Goal: Information Seeking & Learning: Learn about a topic

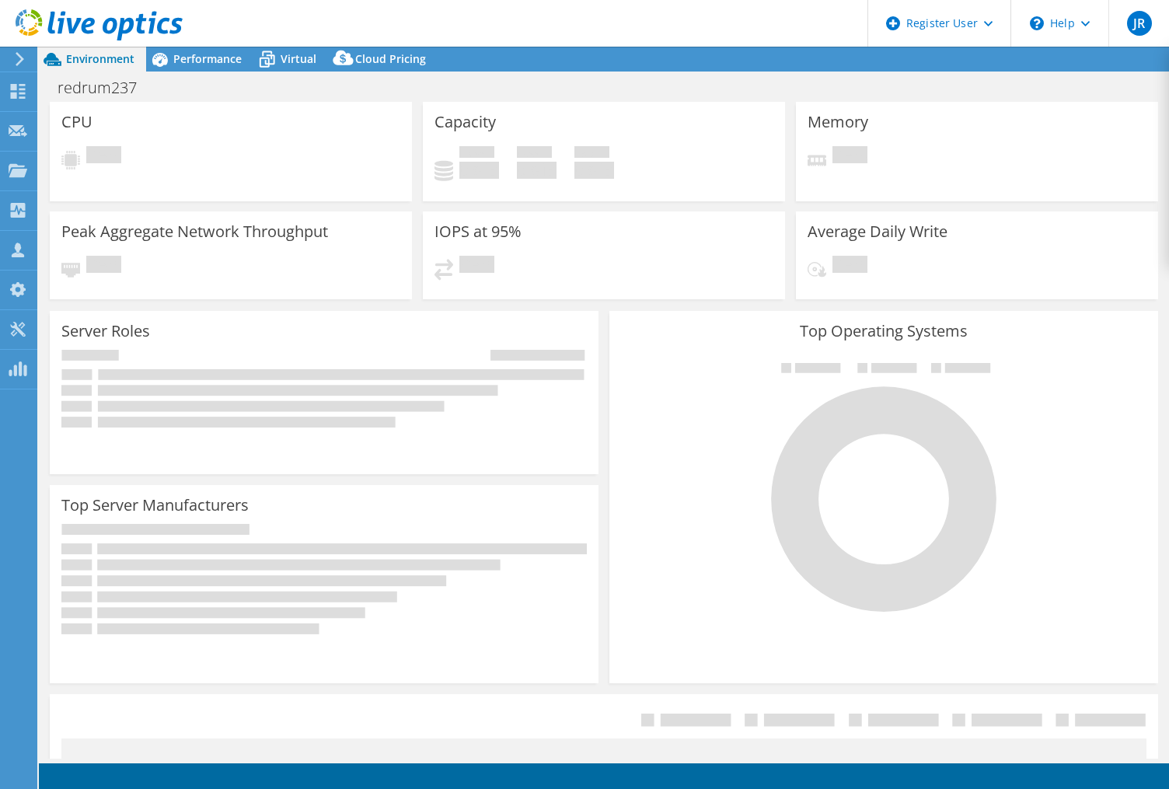
select select "USD"
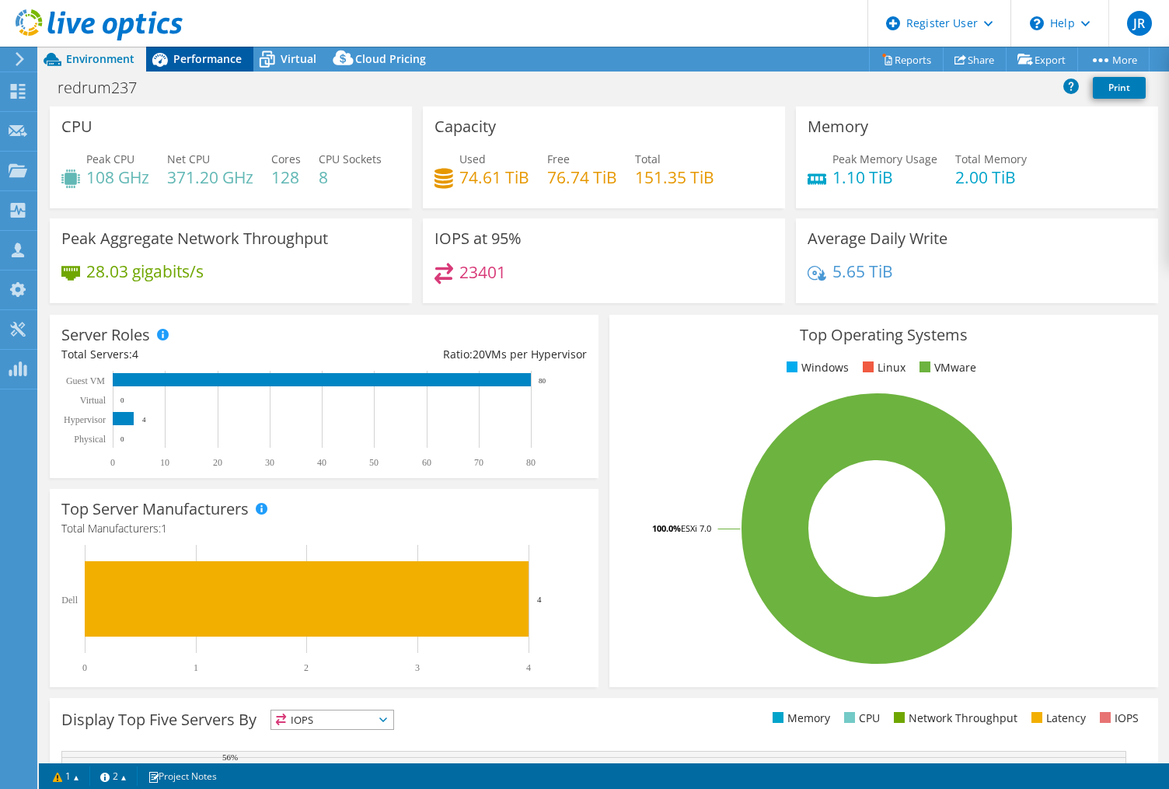
click at [216, 60] on span "Performance" at bounding box center [207, 58] width 68 height 15
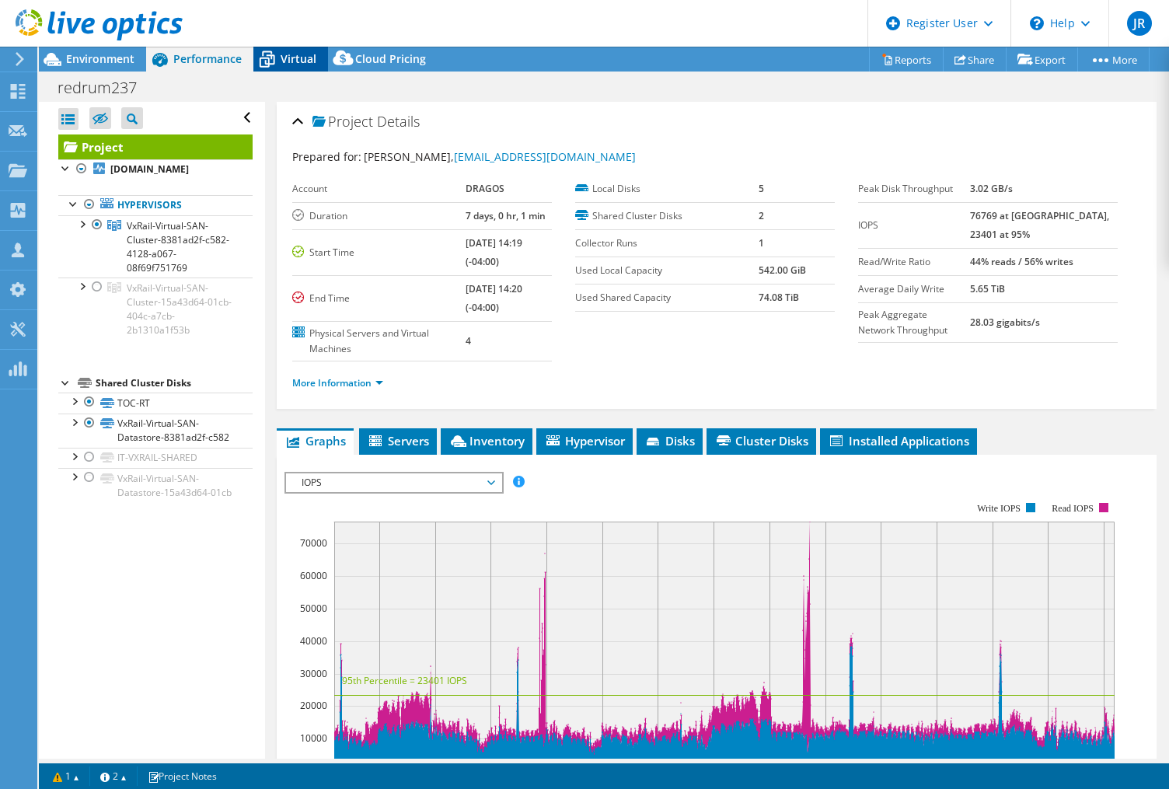
click at [303, 56] on span "Virtual" at bounding box center [299, 58] width 36 height 15
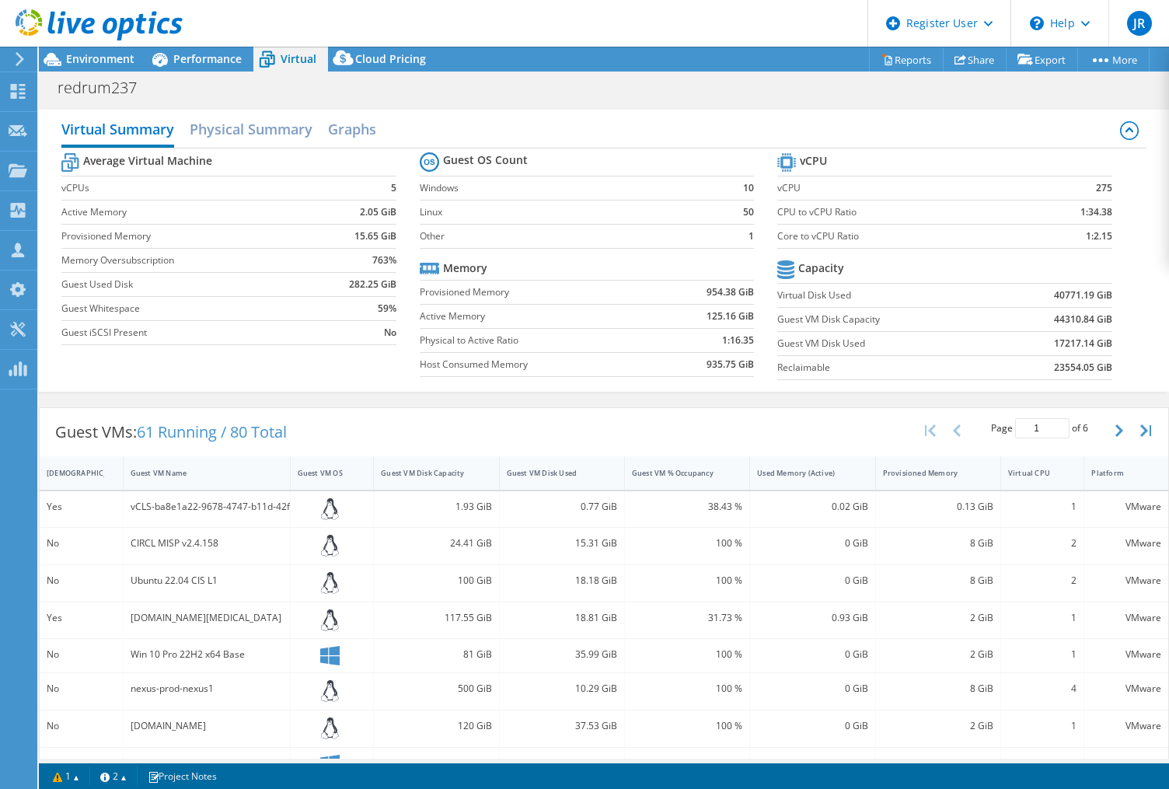
click at [212, 124] on h2 "Physical Summary" at bounding box center [251, 130] width 123 height 34
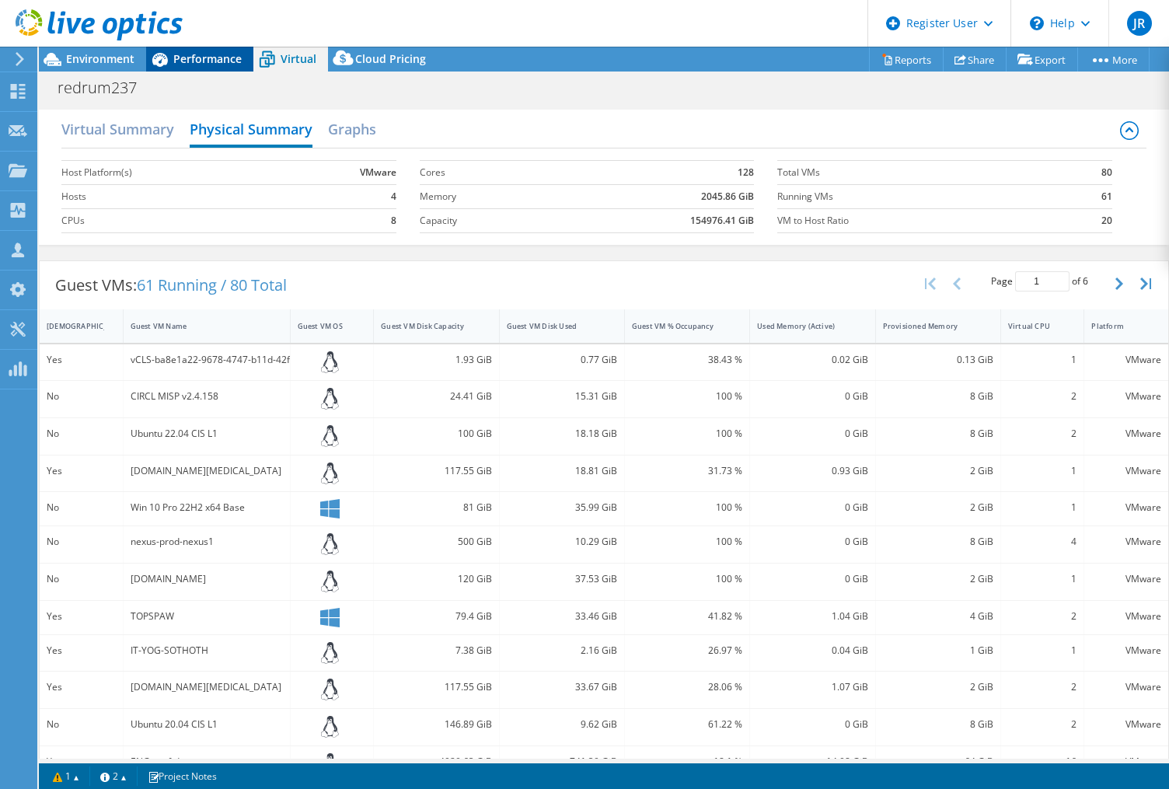
click at [217, 58] on span "Performance" at bounding box center [207, 58] width 68 height 15
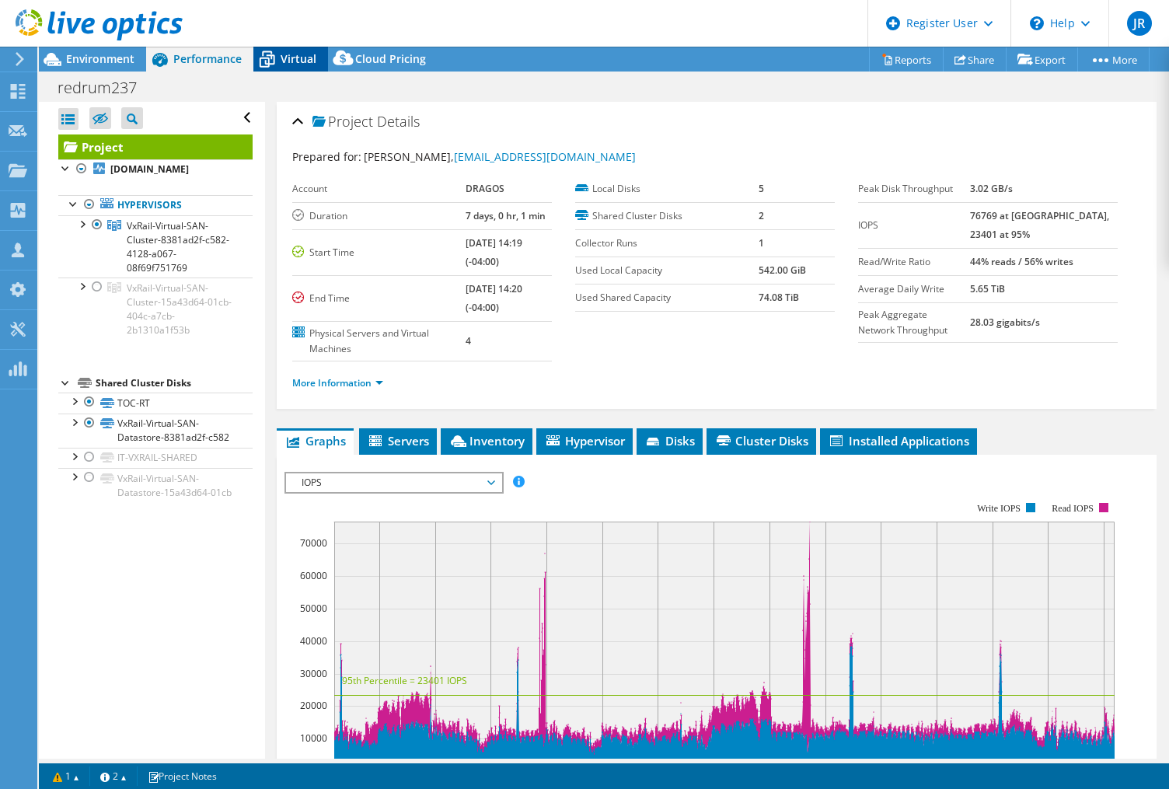
click at [288, 56] on span "Virtual" at bounding box center [299, 58] width 36 height 15
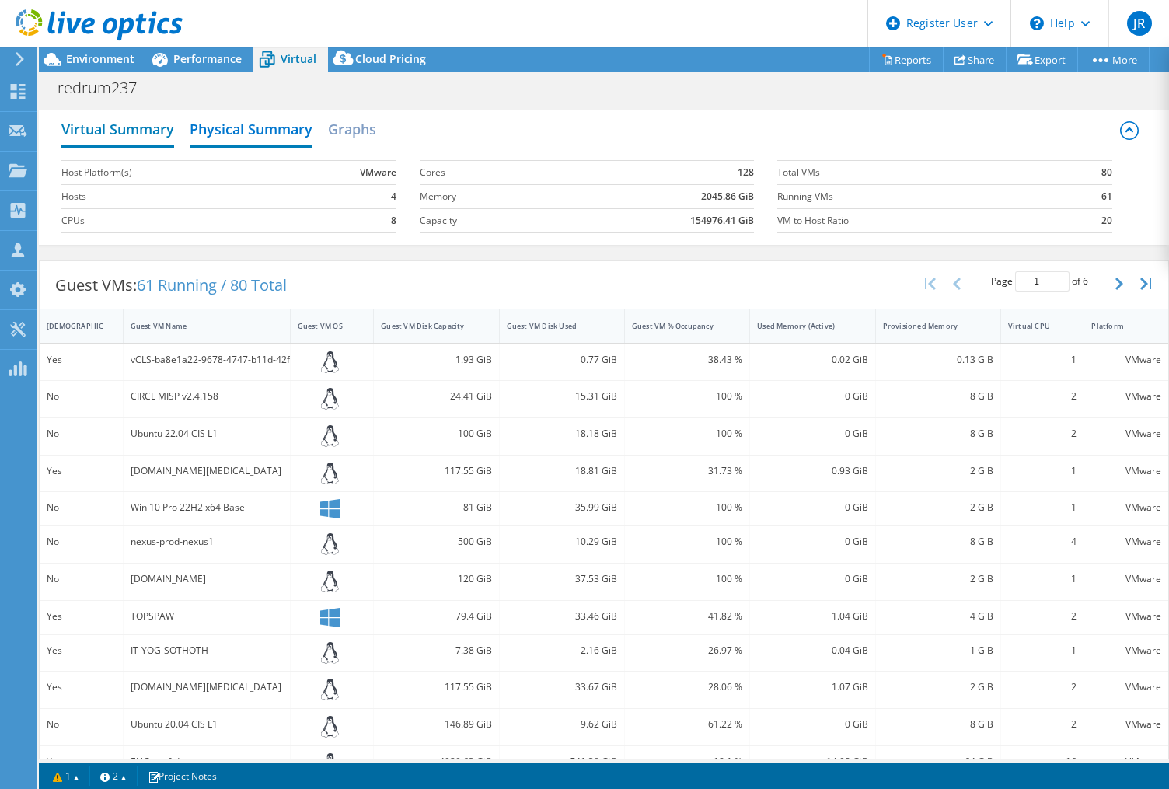
click at [103, 129] on h2 "Virtual Summary" at bounding box center [117, 130] width 113 height 34
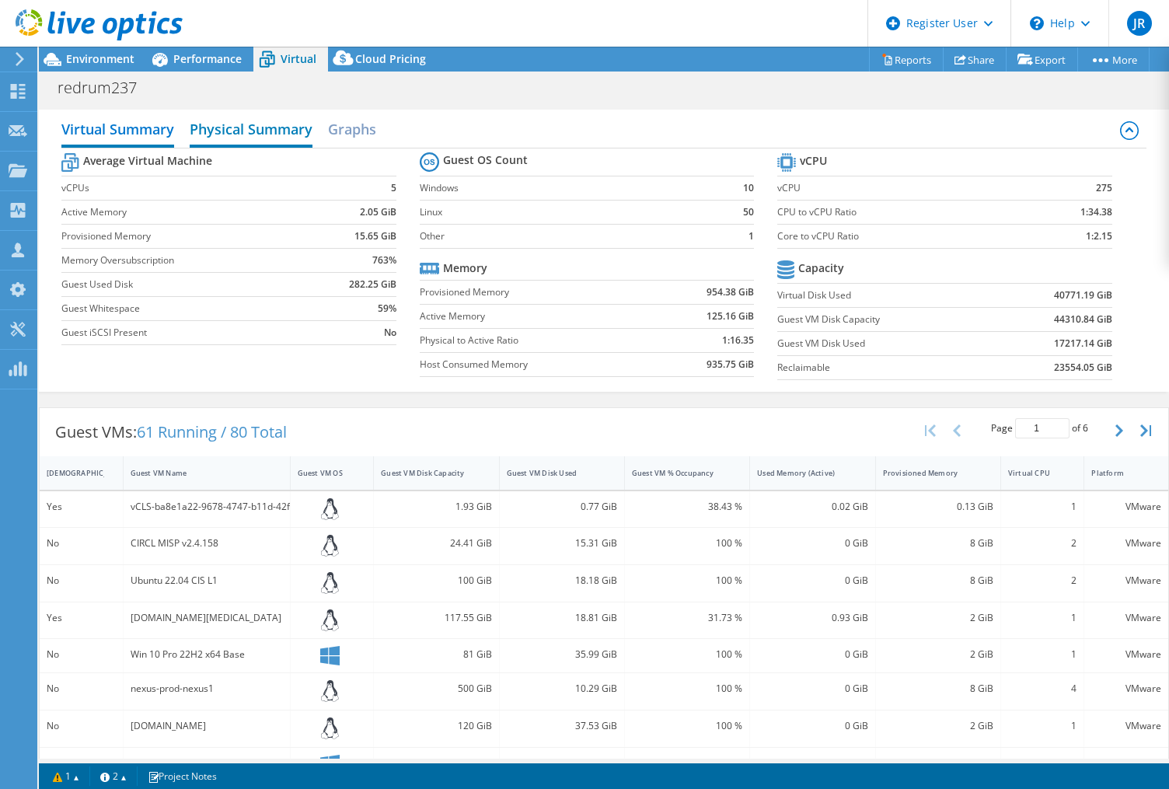
click at [235, 121] on h2 "Physical Summary" at bounding box center [251, 130] width 123 height 34
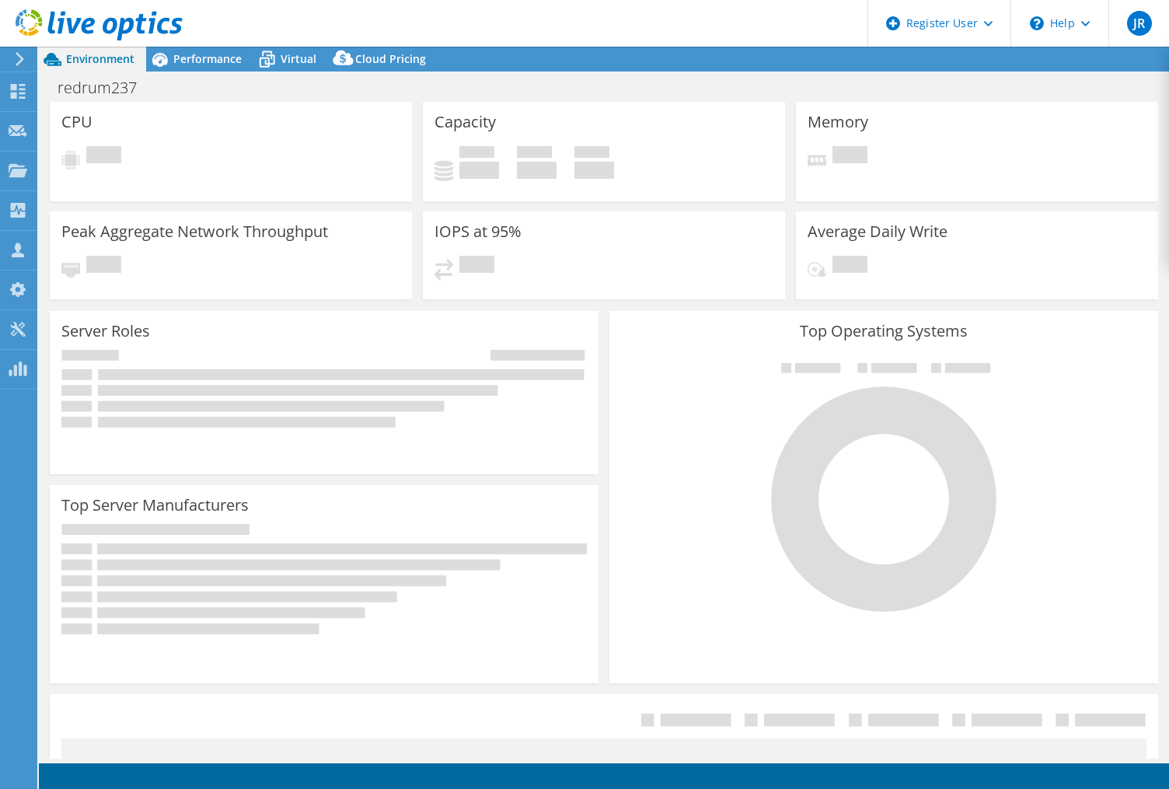
select select "USD"
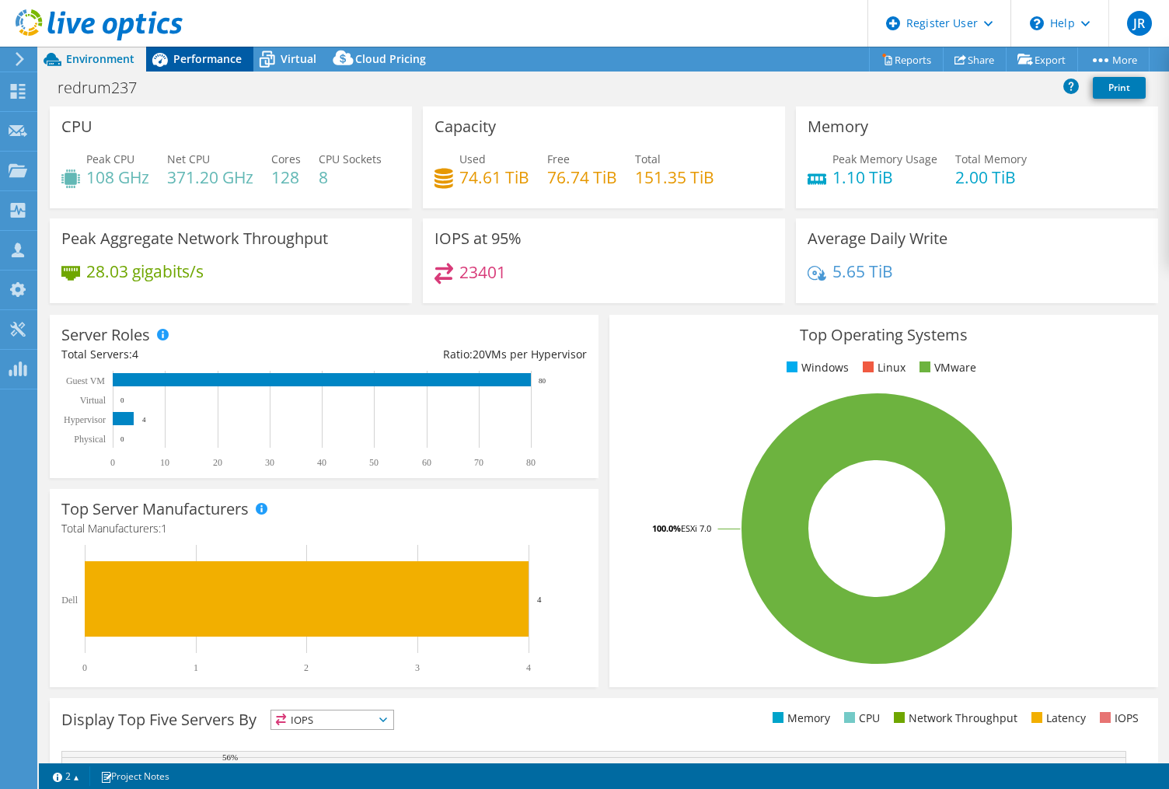
click at [222, 58] on span "Performance" at bounding box center [207, 58] width 68 height 15
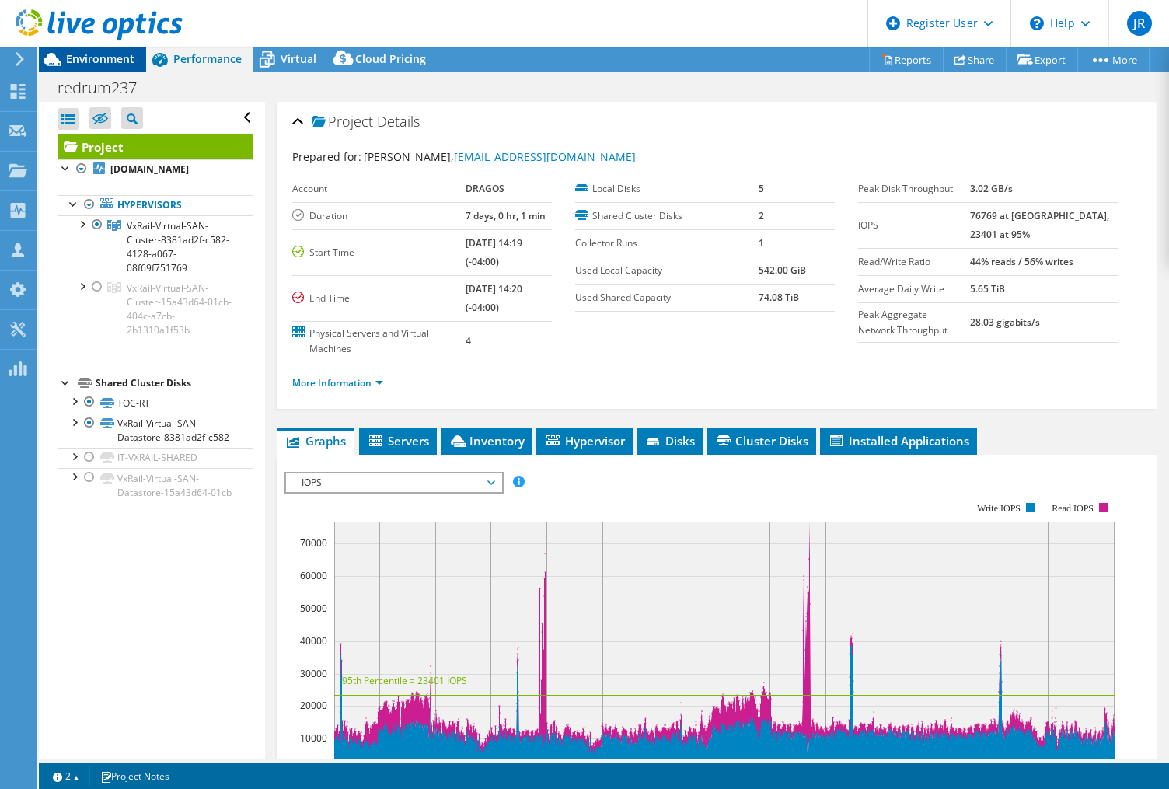
click at [92, 71] on div "Environment" at bounding box center [92, 59] width 107 height 25
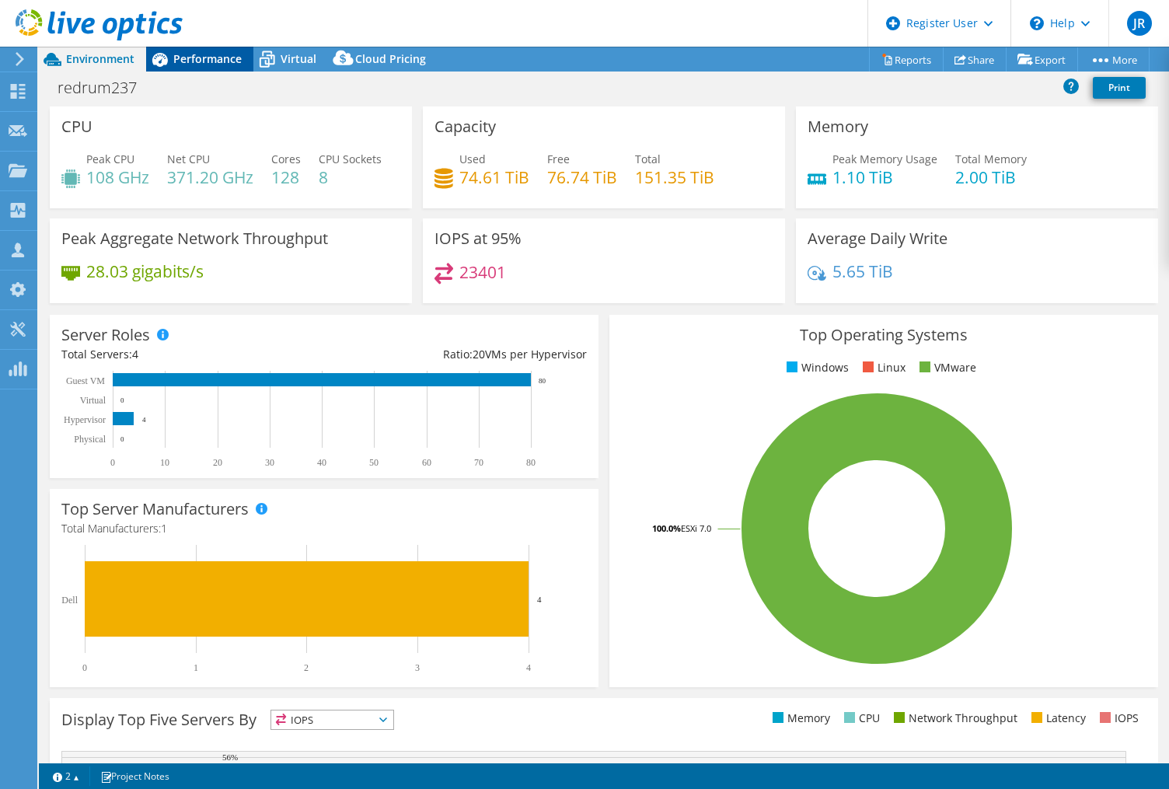
click at [209, 64] on span "Performance" at bounding box center [207, 58] width 68 height 15
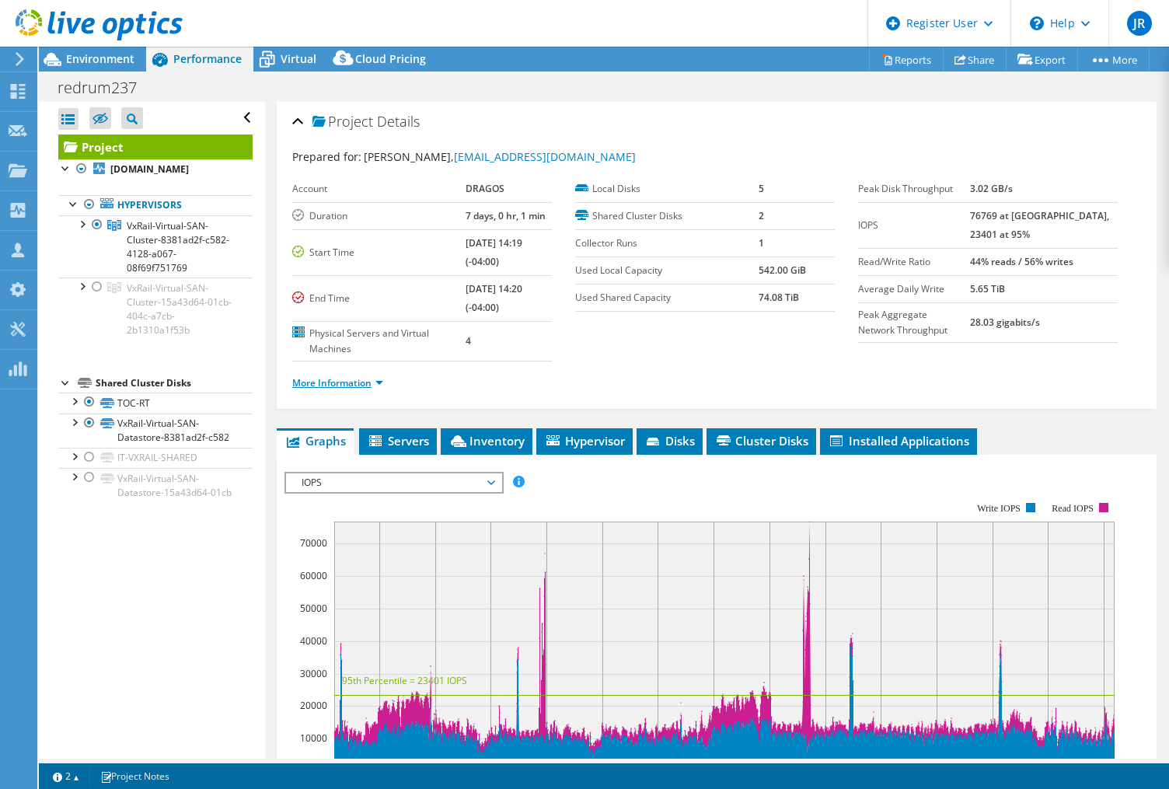
click at [360, 380] on link "More Information" at bounding box center [337, 382] width 91 height 13
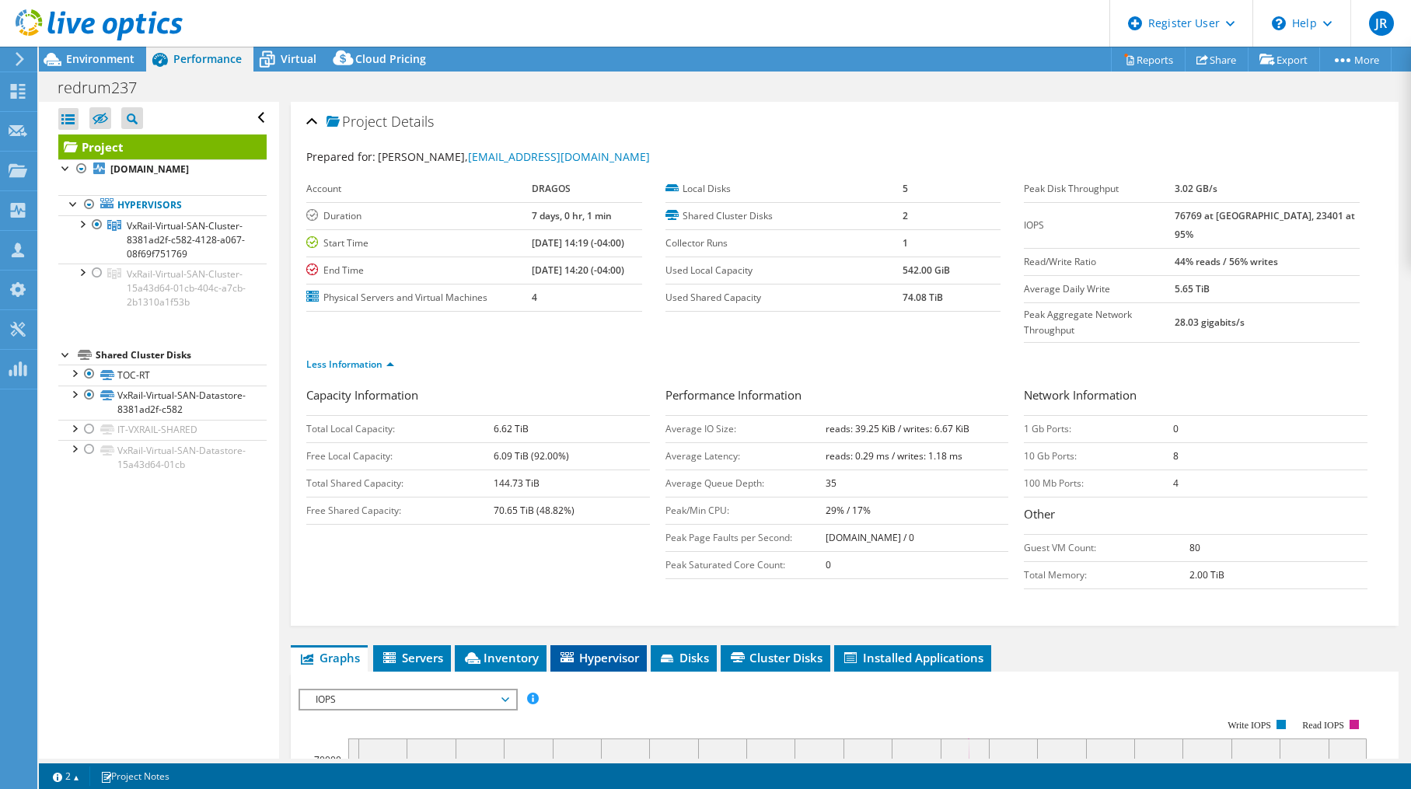
click at [618, 650] on span "Hypervisor" at bounding box center [598, 658] width 81 height 16
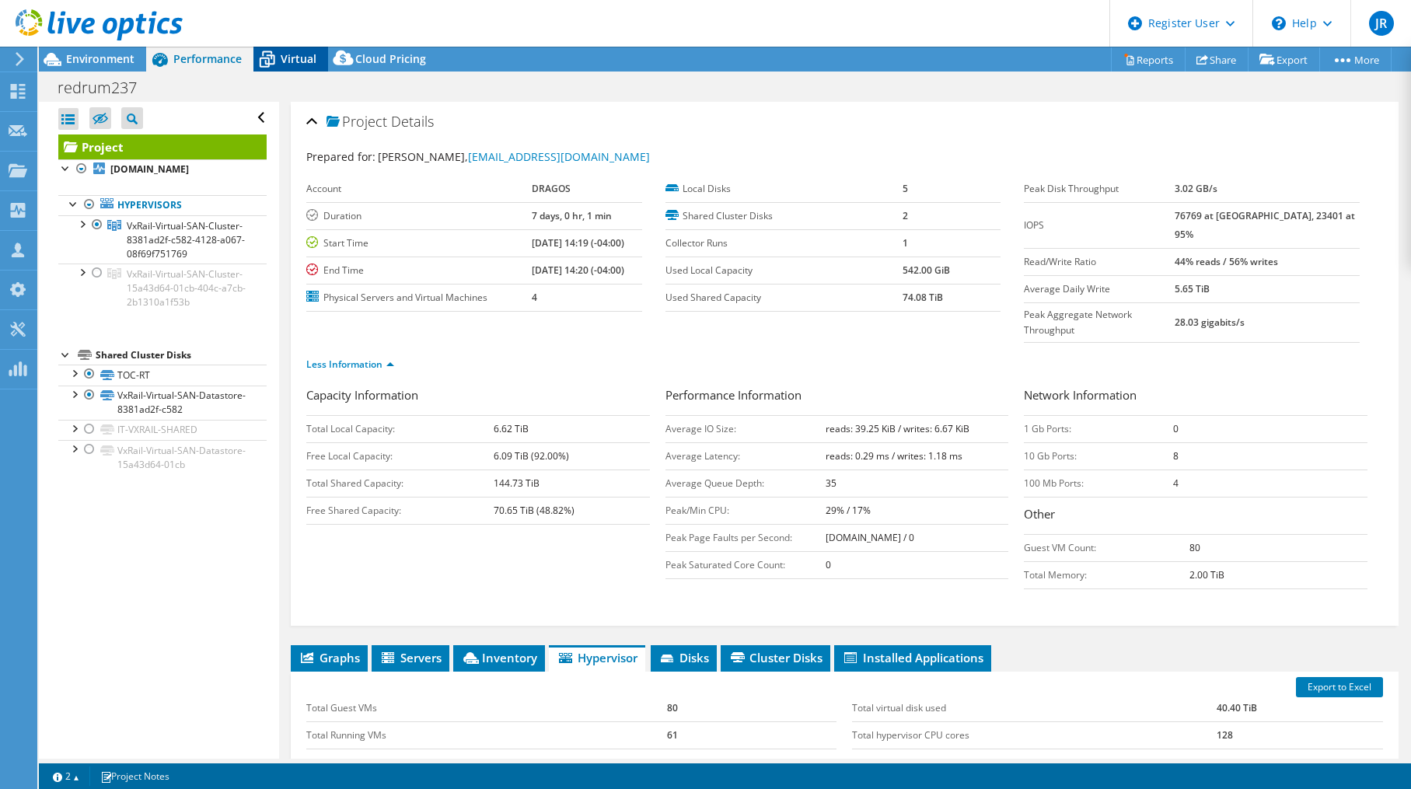
click at [302, 61] on span "Virtual" at bounding box center [299, 58] width 36 height 15
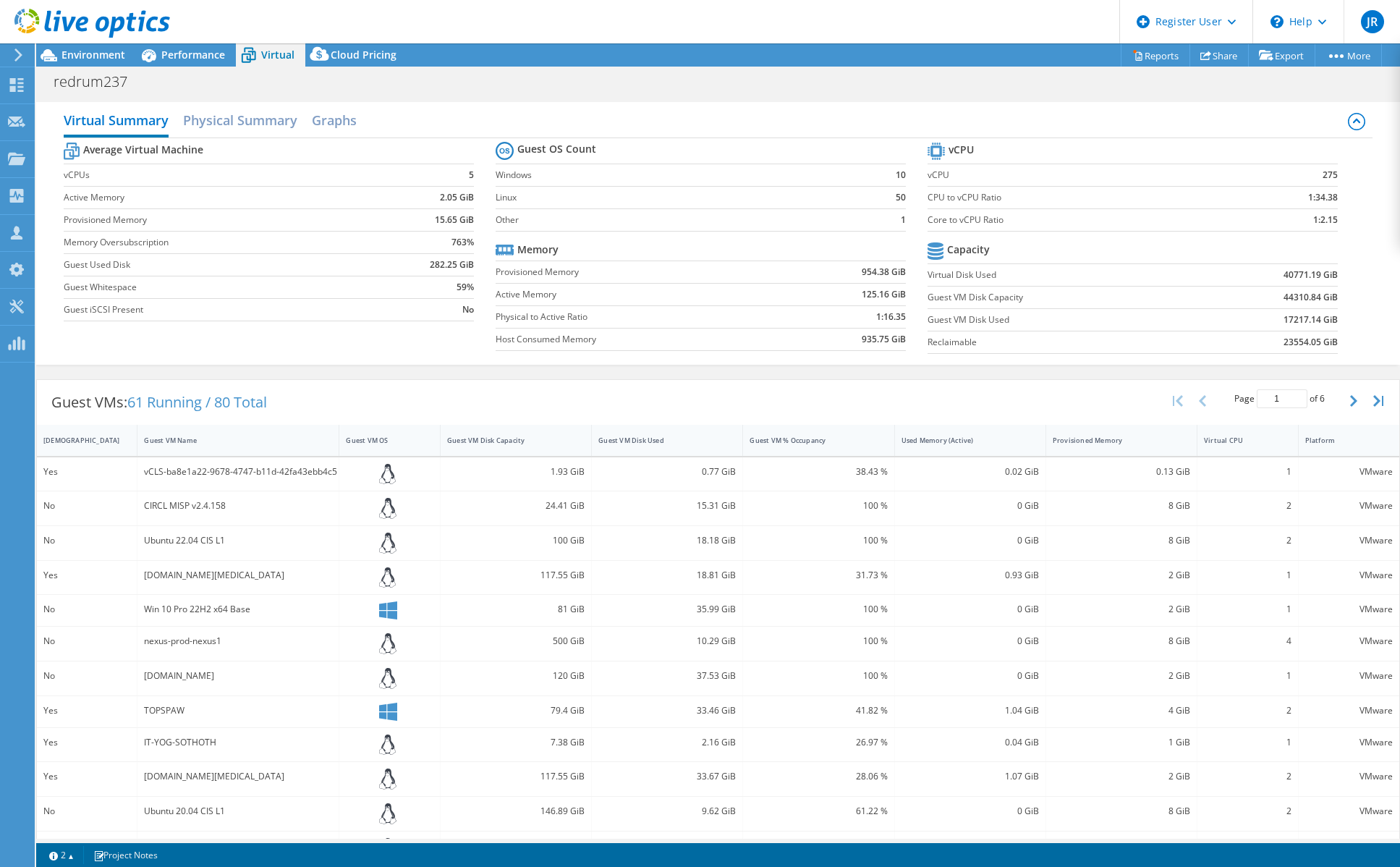
click at [1087, 206] on td "CPU to vCPU Ratio" at bounding box center [1078, 197] width 303 height 22
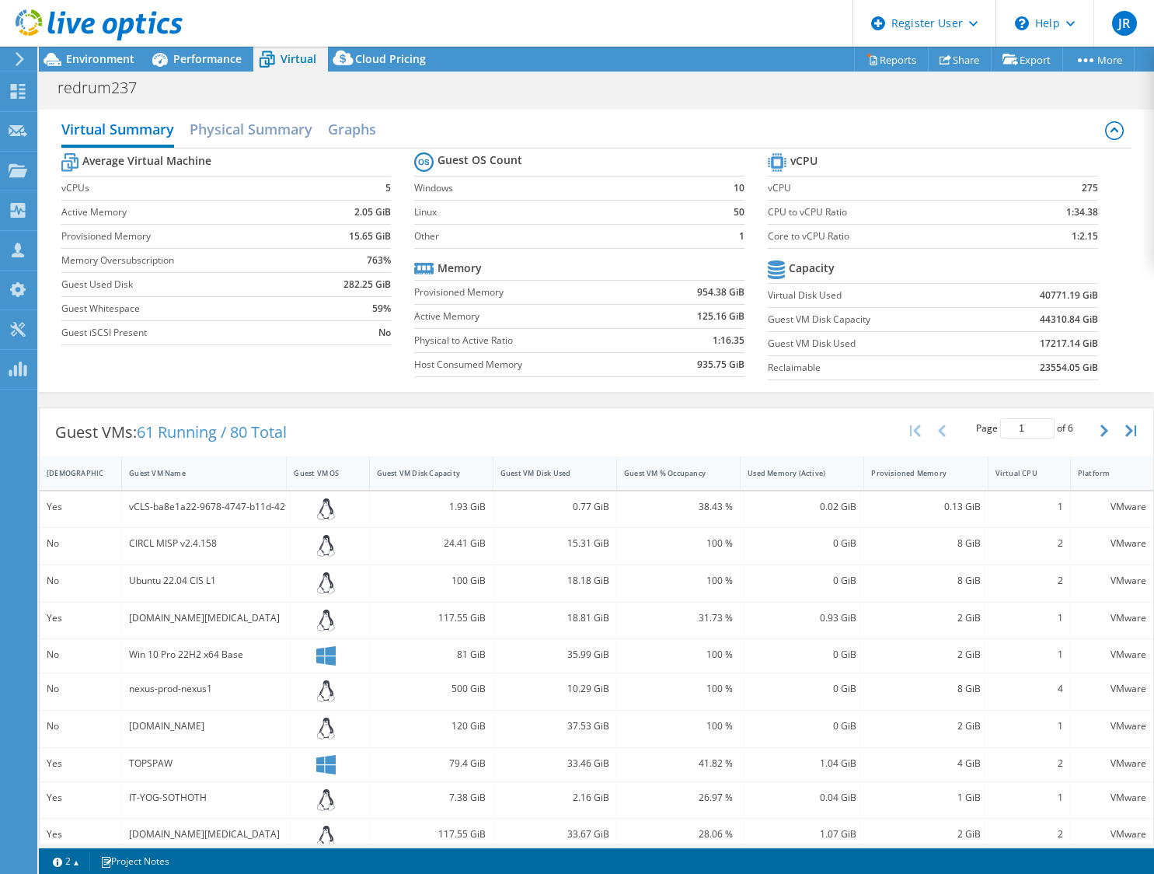
click at [958, 85] on div "redrum237 Print" at bounding box center [596, 87] width 1115 height 29
drag, startPoint x: 1018, startPoint y: 293, endPoint x: 1088, endPoint y: 297, distance: 70.1
click at [1088, 297] on section "vCPU vCPU 275 CPU to vCPU Ratio 1:34.38 Core to vCPU Ratio 1:2.15 Capacity Virt…" at bounding box center [945, 268] width 354 height 239
click at [206, 54] on span "Performance" at bounding box center [207, 58] width 68 height 15
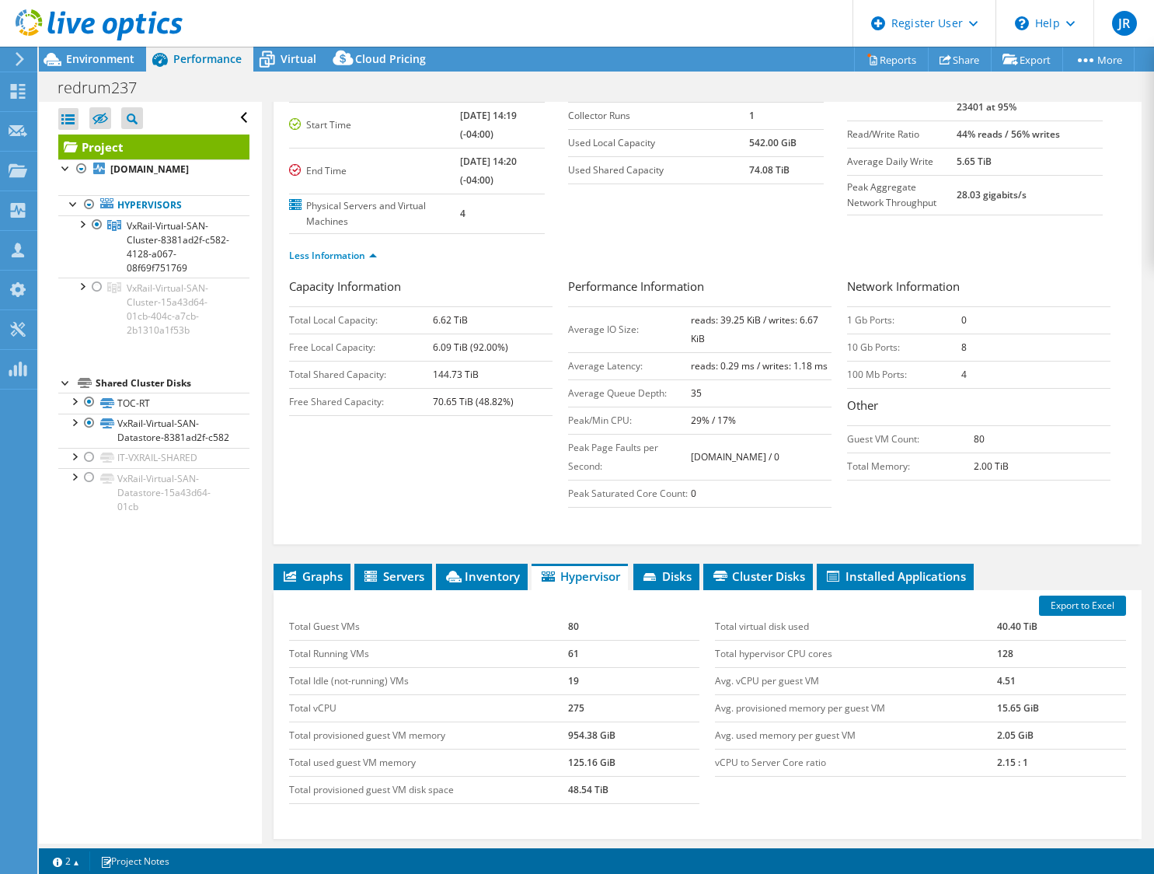
scroll to position [155, 0]
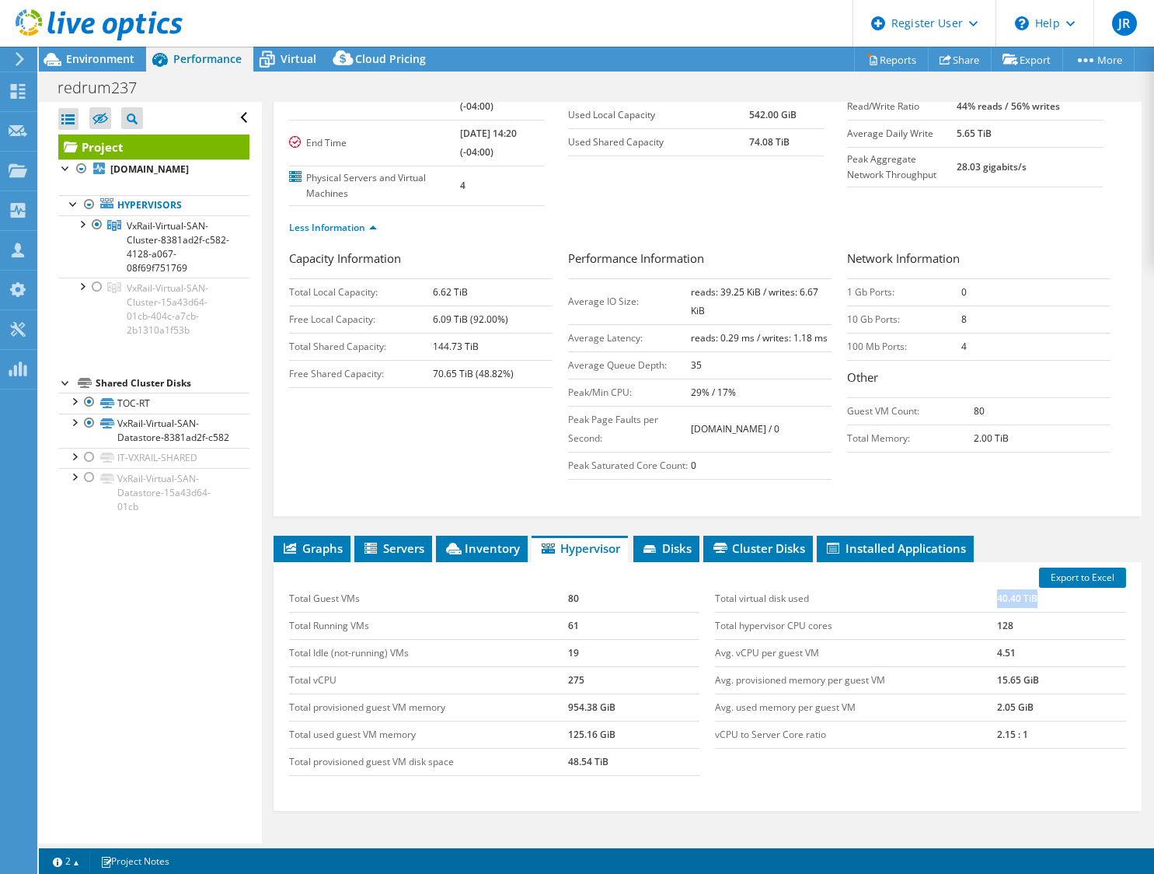
drag, startPoint x: 983, startPoint y: 617, endPoint x: 1041, endPoint y: 615, distance: 57.6
click at [1041, 612] on tr "Total virtual disk used 40.40 TiB" at bounding box center [920, 598] width 410 height 27
drag, startPoint x: 1041, startPoint y: 615, endPoint x: 1052, endPoint y: 626, distance: 15.9
click at [1052, 612] on td "40.40 TiB" at bounding box center [1061, 598] width 129 height 27
click at [1030, 612] on td "40.40 TiB" at bounding box center [1061, 598] width 129 height 27
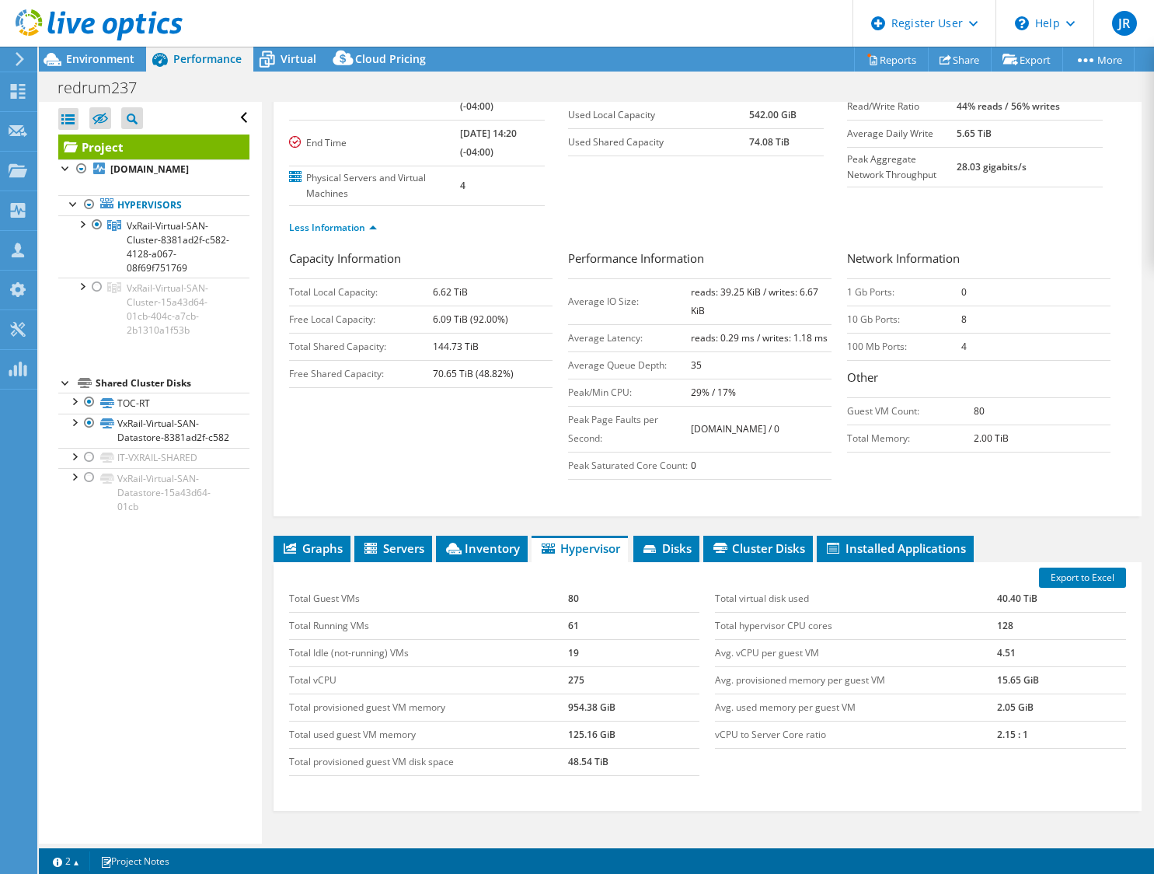
click at [1042, 395] on div "Network Information 1 Gb Ports: 0 10 Gb Ports: 8 100 Mb Ports: 4 Other Guest VM…" at bounding box center [986, 350] width 279 height 203
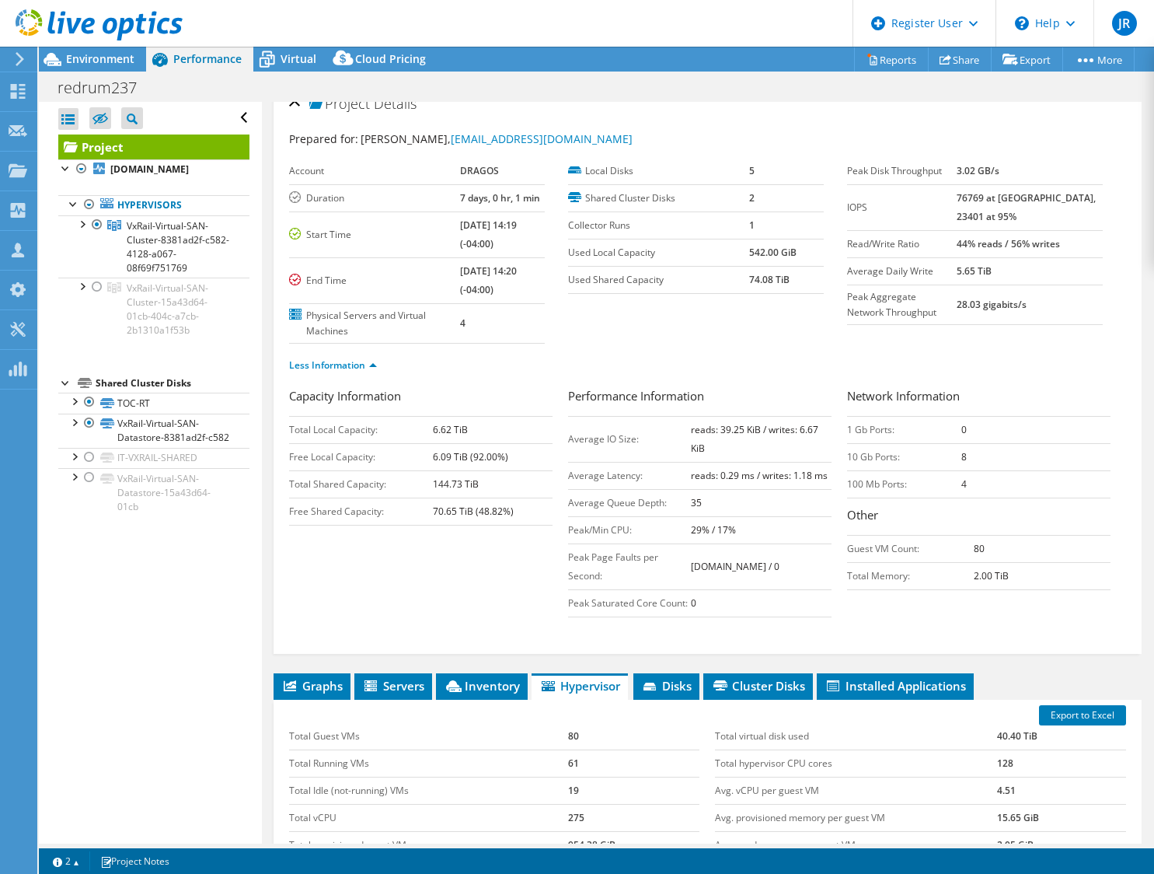
scroll to position [0, 0]
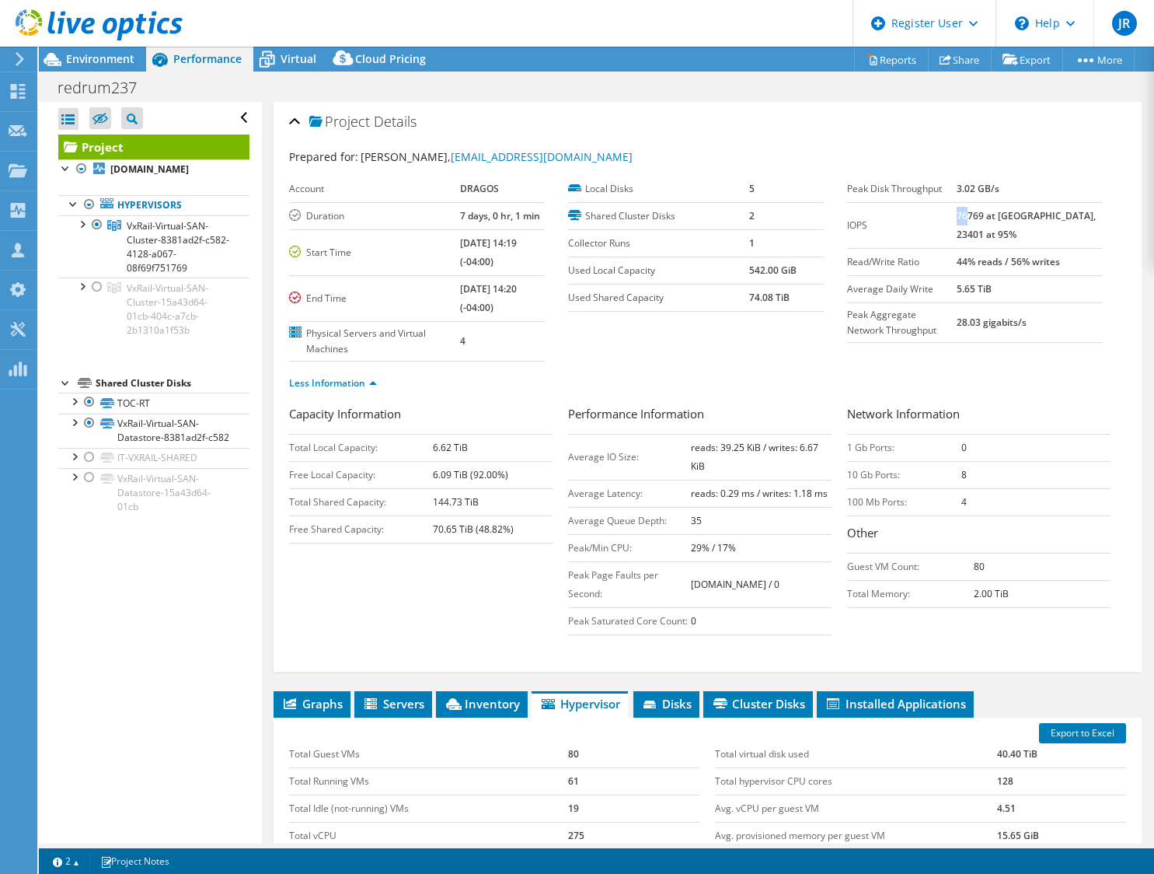
drag, startPoint x: 985, startPoint y: 217, endPoint x: 996, endPoint y: 223, distance: 12.5
click at [996, 223] on td "76769 at [GEOGRAPHIC_DATA], 23401 at 95%" at bounding box center [1030, 225] width 146 height 46
drag, startPoint x: 996, startPoint y: 223, endPoint x: 1052, endPoint y: 232, distance: 56.6
click at [1052, 232] on td "76769 at [GEOGRAPHIC_DATA], 23401 at 95%" at bounding box center [1030, 225] width 146 height 46
drag, startPoint x: 983, startPoint y: 265, endPoint x: 996, endPoint y: 264, distance: 13.2
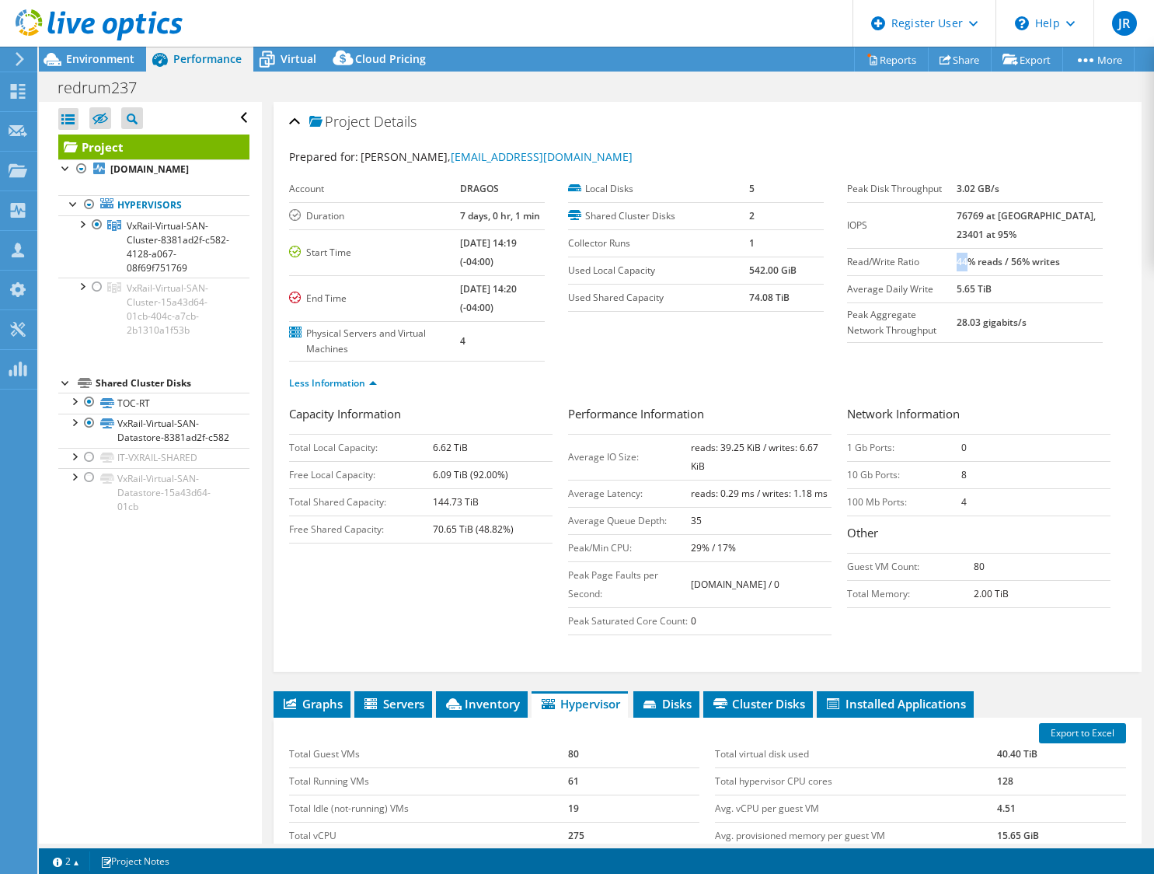
click at [996, 264] on b "44% reads / 56% writes" at bounding box center [1008, 261] width 103 height 13
drag, startPoint x: 996, startPoint y: 264, endPoint x: 1057, endPoint y: 258, distance: 60.9
click at [1057, 258] on b "44% reads / 56% writes" at bounding box center [1008, 261] width 103 height 13
drag, startPoint x: 1057, startPoint y: 258, endPoint x: 1078, endPoint y: 341, distance: 85.8
click at [1078, 341] on td "28.03 gigabits/s" at bounding box center [1030, 322] width 146 height 40
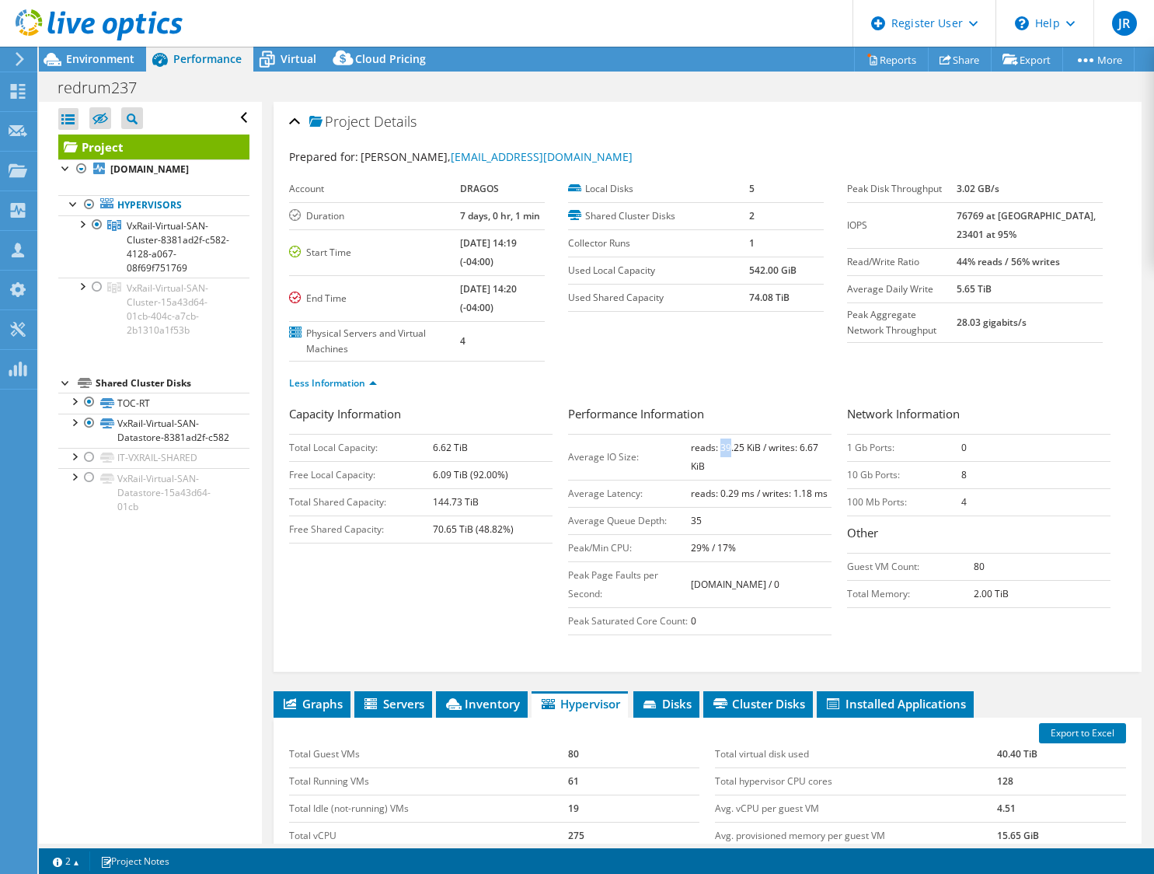
drag, startPoint x: 713, startPoint y: 448, endPoint x: 723, endPoint y: 448, distance: 10.1
click at [723, 448] on b "reads: 39.25 KiB / writes: 6.67 KiB" at bounding box center [754, 457] width 127 height 32
drag, startPoint x: 723, startPoint y: 448, endPoint x: 752, endPoint y: 476, distance: 40.1
click at [752, 476] on td "reads: 39.25 KiB / writes: 6.67 KiB" at bounding box center [761, 457] width 141 height 46
click at [999, 85] on div "redrum237 Print" at bounding box center [596, 87] width 1115 height 29
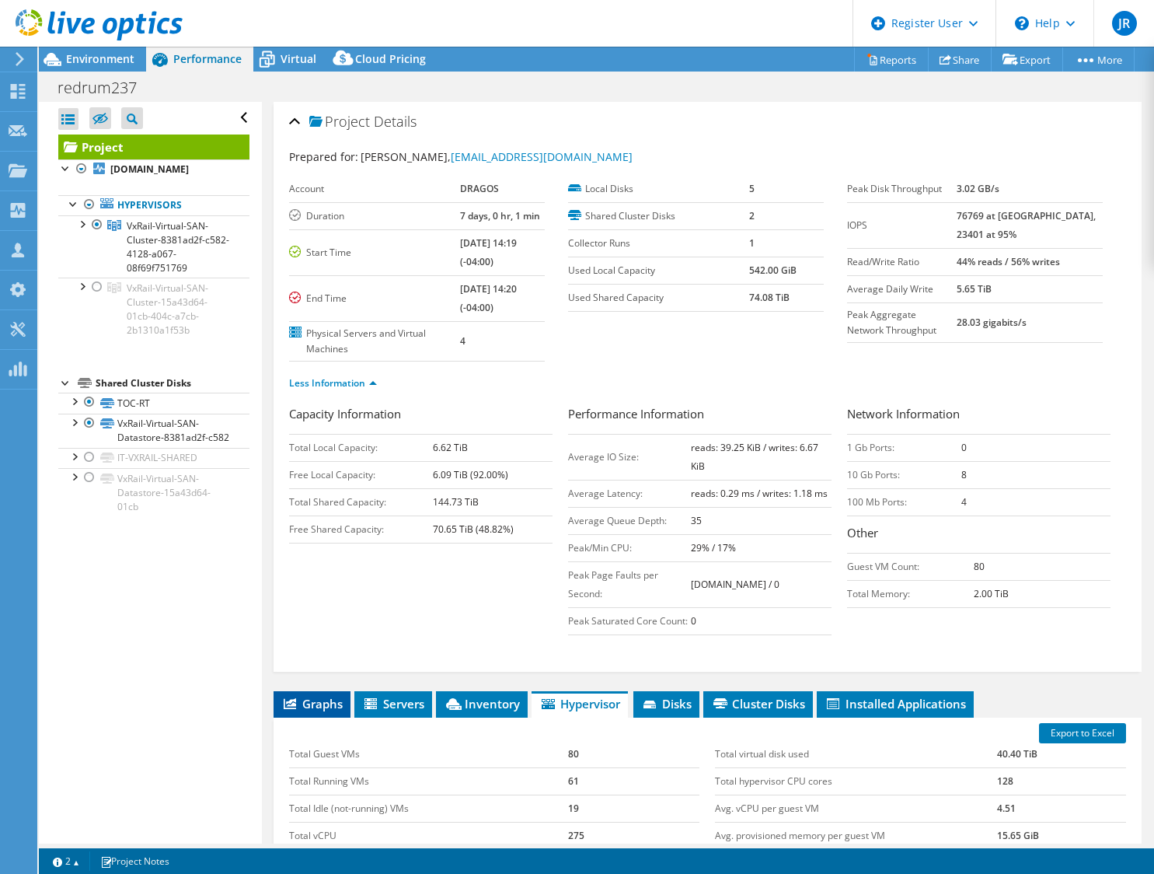
click at [323, 711] on span "Graphs" at bounding box center [311, 704] width 61 height 16
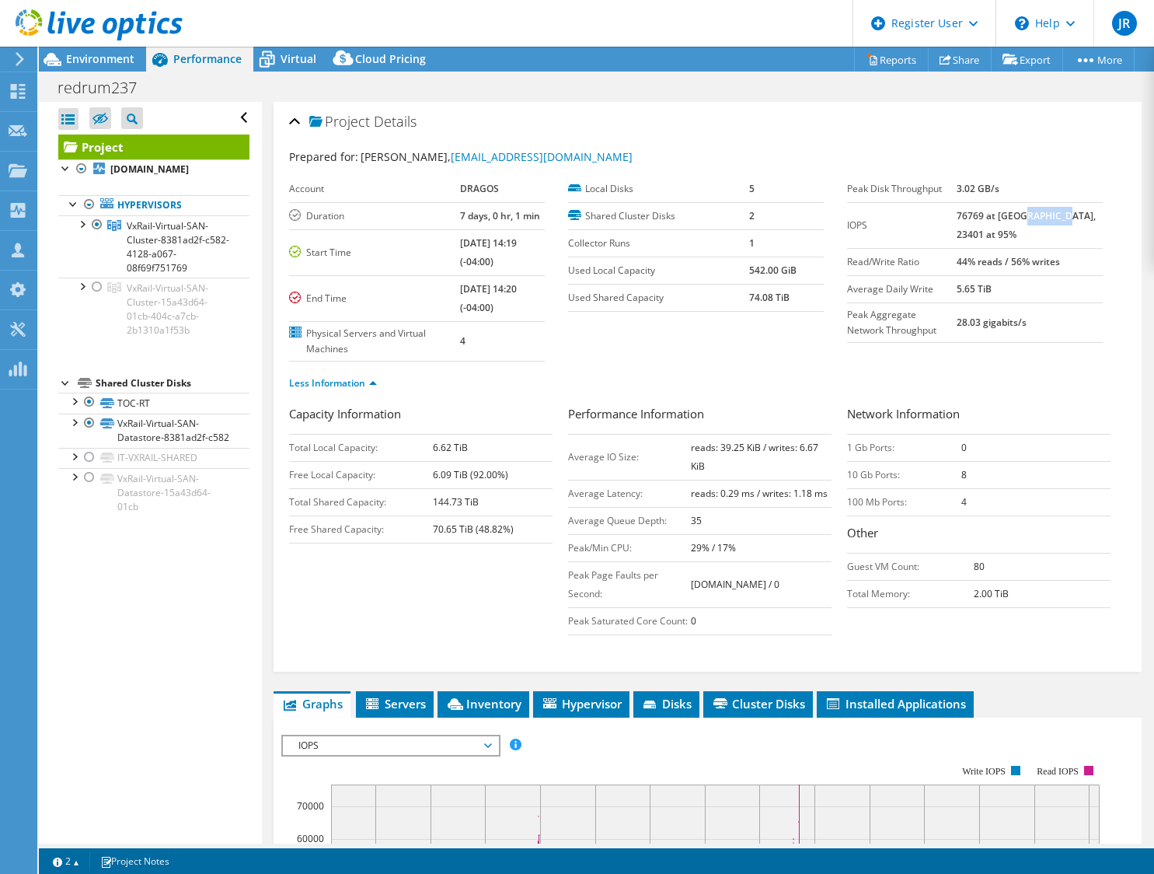
drag, startPoint x: 1048, startPoint y: 215, endPoint x: 1086, endPoint y: 216, distance: 37.3
click at [1086, 216] on b "76769 at [GEOGRAPHIC_DATA], 23401 at 95%" at bounding box center [1026, 225] width 139 height 32
drag, startPoint x: 720, startPoint y: 447, endPoint x: 793, endPoint y: 459, distance: 73.2
click at [793, 459] on td "reads: 39.25 KiB / writes: 6.67 KiB" at bounding box center [761, 457] width 141 height 46
drag, startPoint x: 793, startPoint y: 459, endPoint x: 764, endPoint y: 469, distance: 30.7
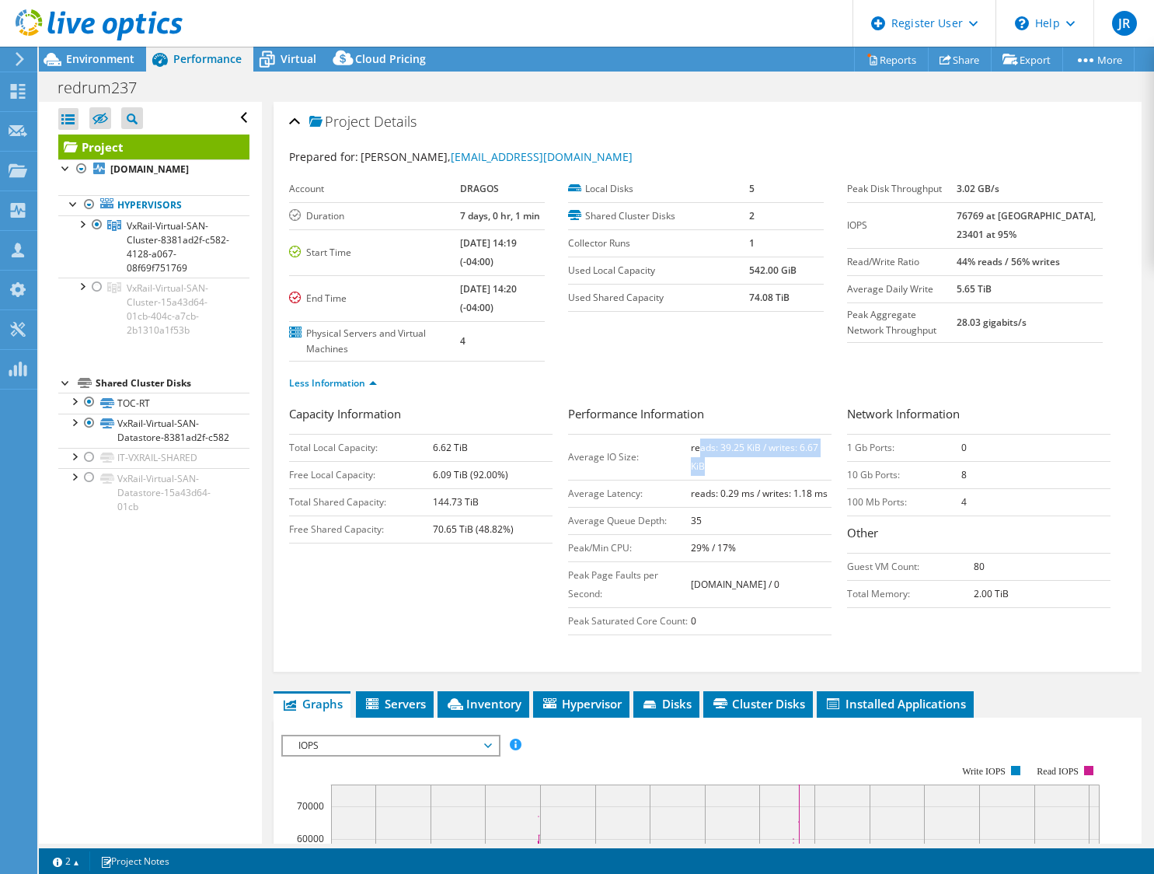
click at [764, 469] on td "reads: 39.25 KiB / writes: 6.67 KiB" at bounding box center [761, 457] width 141 height 46
drag, startPoint x: 582, startPoint y: 459, endPoint x: 645, endPoint y: 460, distance: 63.0
click at [645, 460] on td "Average IO Size:" at bounding box center [629, 457] width 123 height 46
drag, startPoint x: 645, startPoint y: 460, endPoint x: 661, endPoint y: 465, distance: 17.0
click at [661, 465] on td "Average IO Size:" at bounding box center [629, 457] width 123 height 46
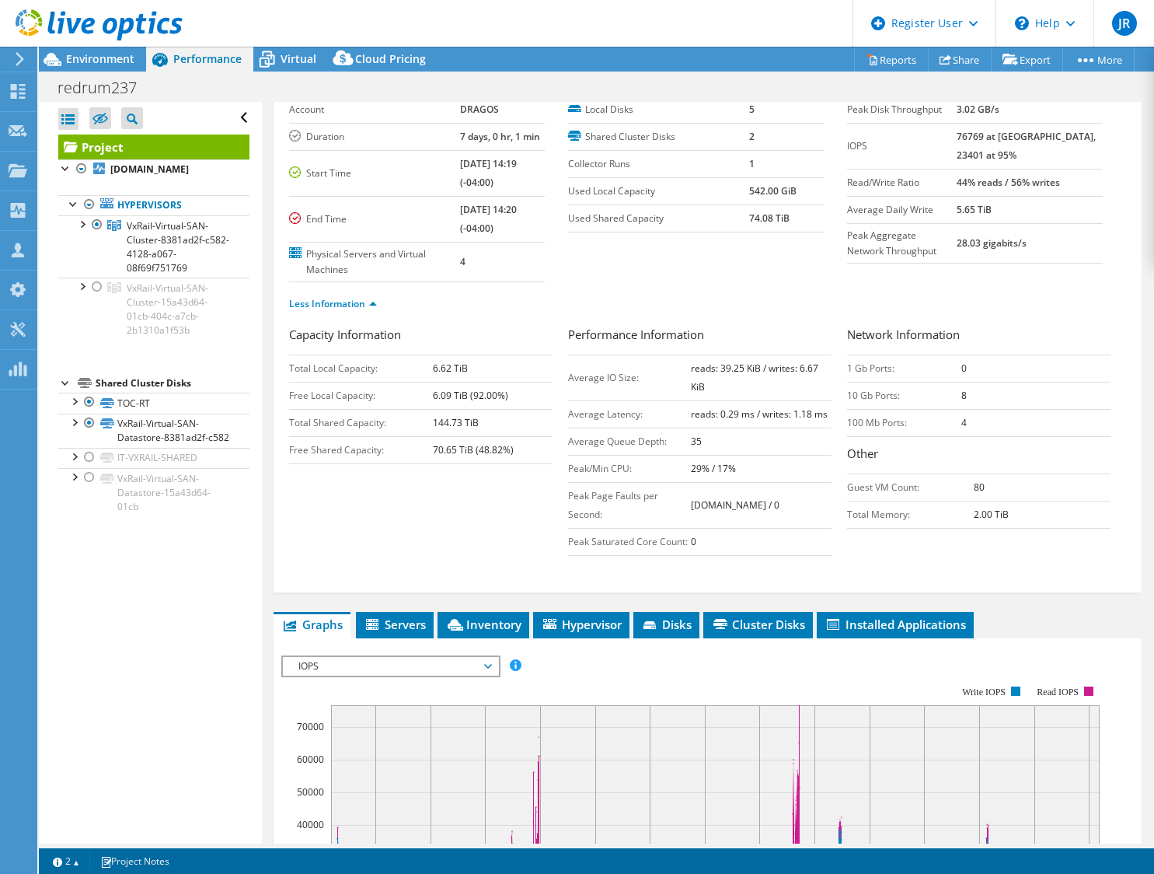
scroll to position [78, 0]
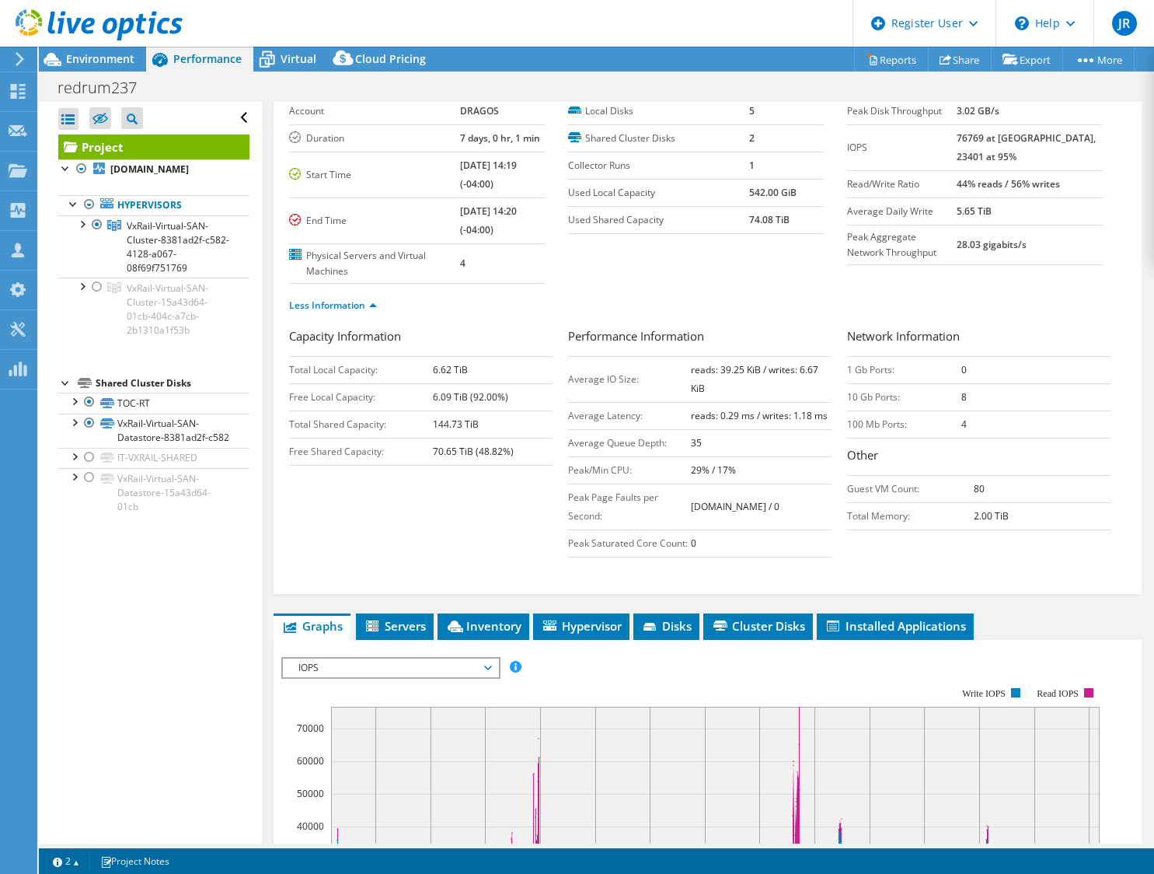
click at [840, 309] on ul "Less Information" at bounding box center [707, 303] width 837 height 21
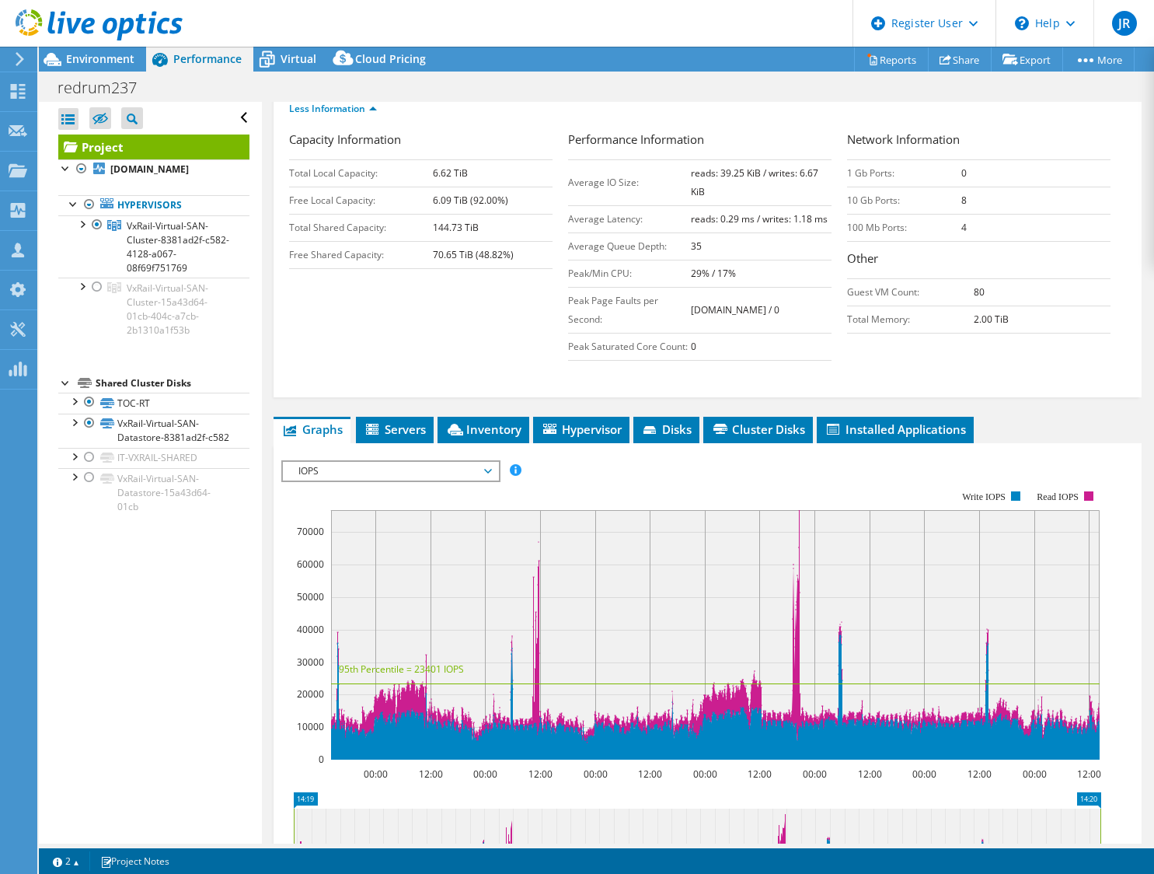
scroll to position [311, 0]
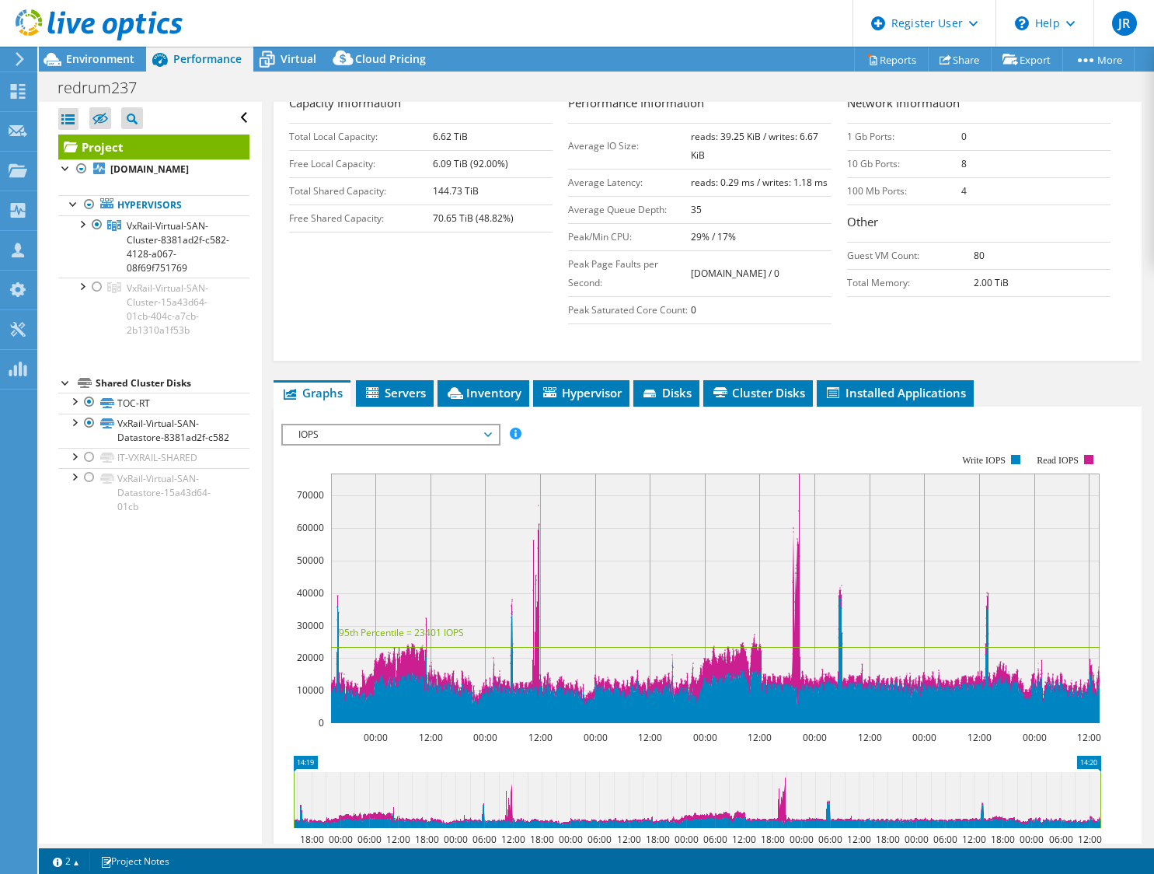
click at [434, 444] on span "IOPS" at bounding box center [391, 434] width 200 height 19
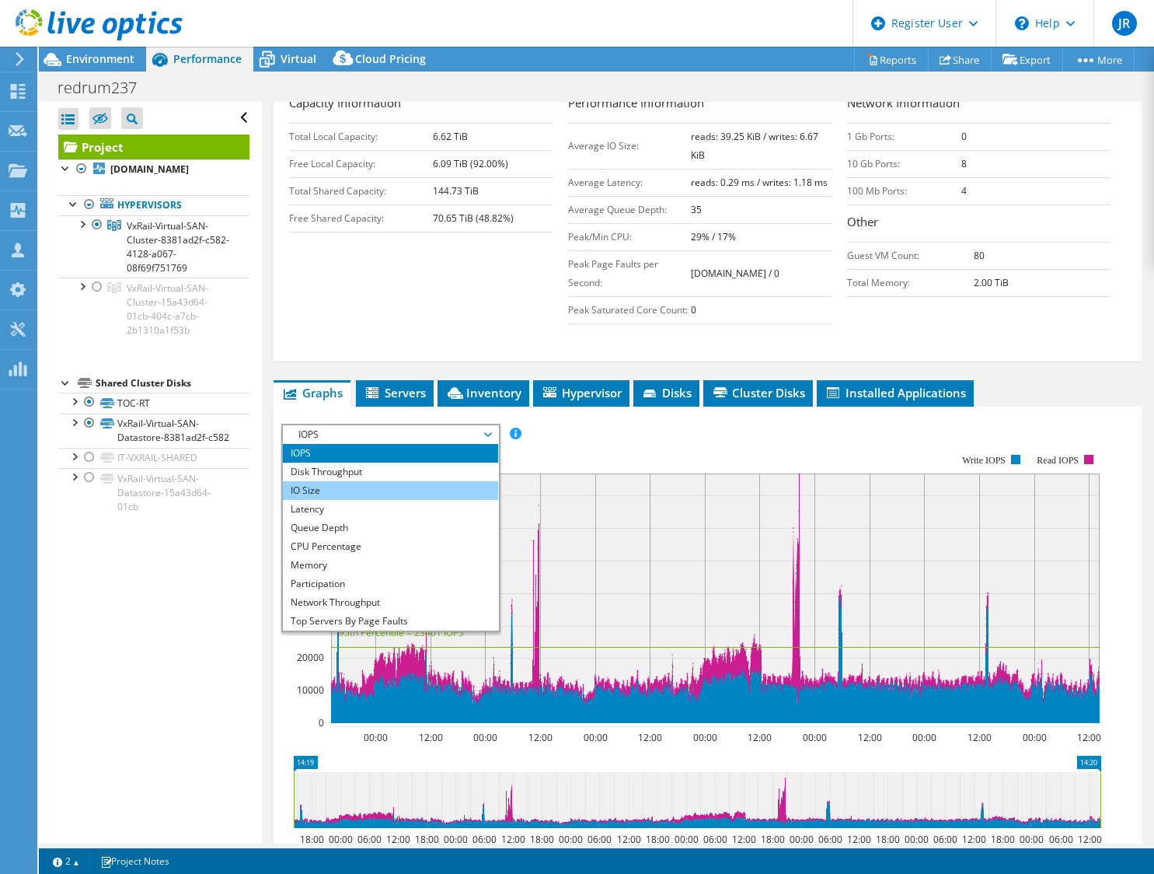
click at [364, 500] on li "IO Size" at bounding box center [390, 490] width 215 height 19
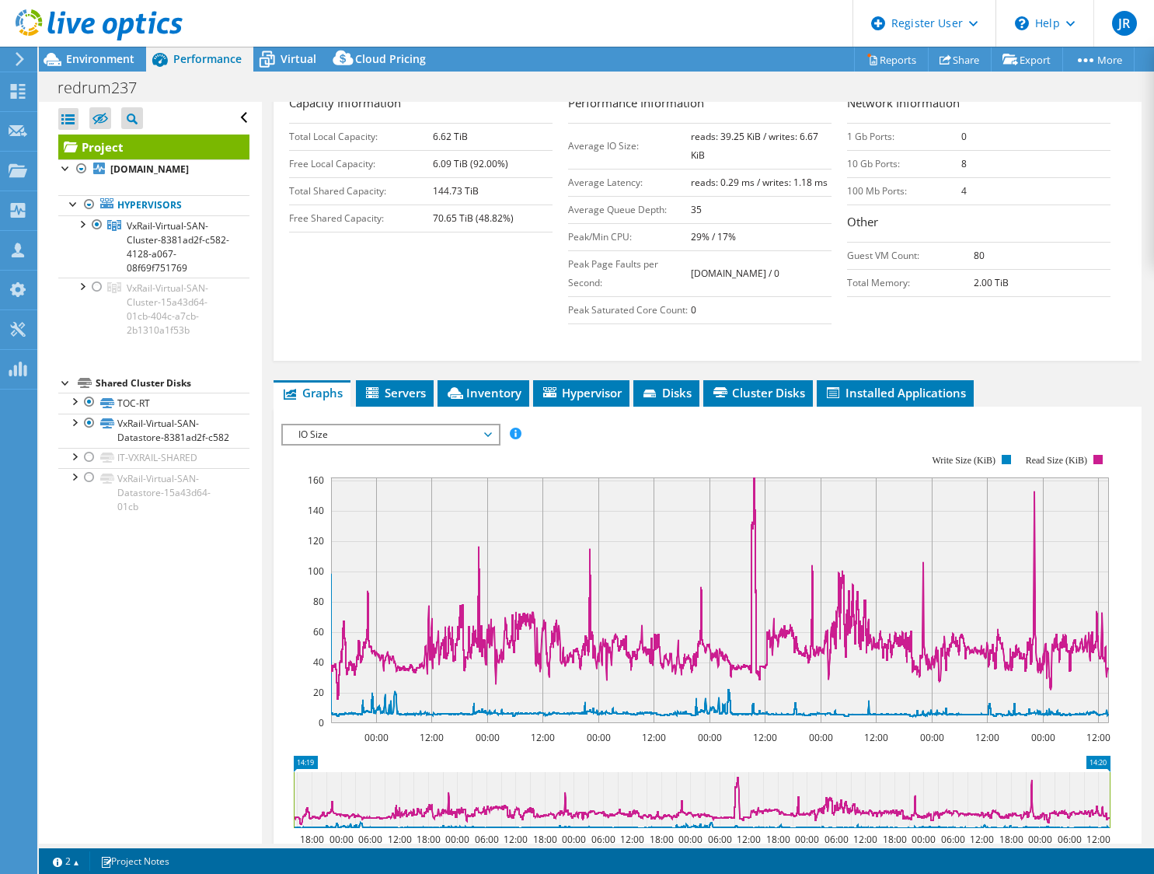
scroll to position [389, 0]
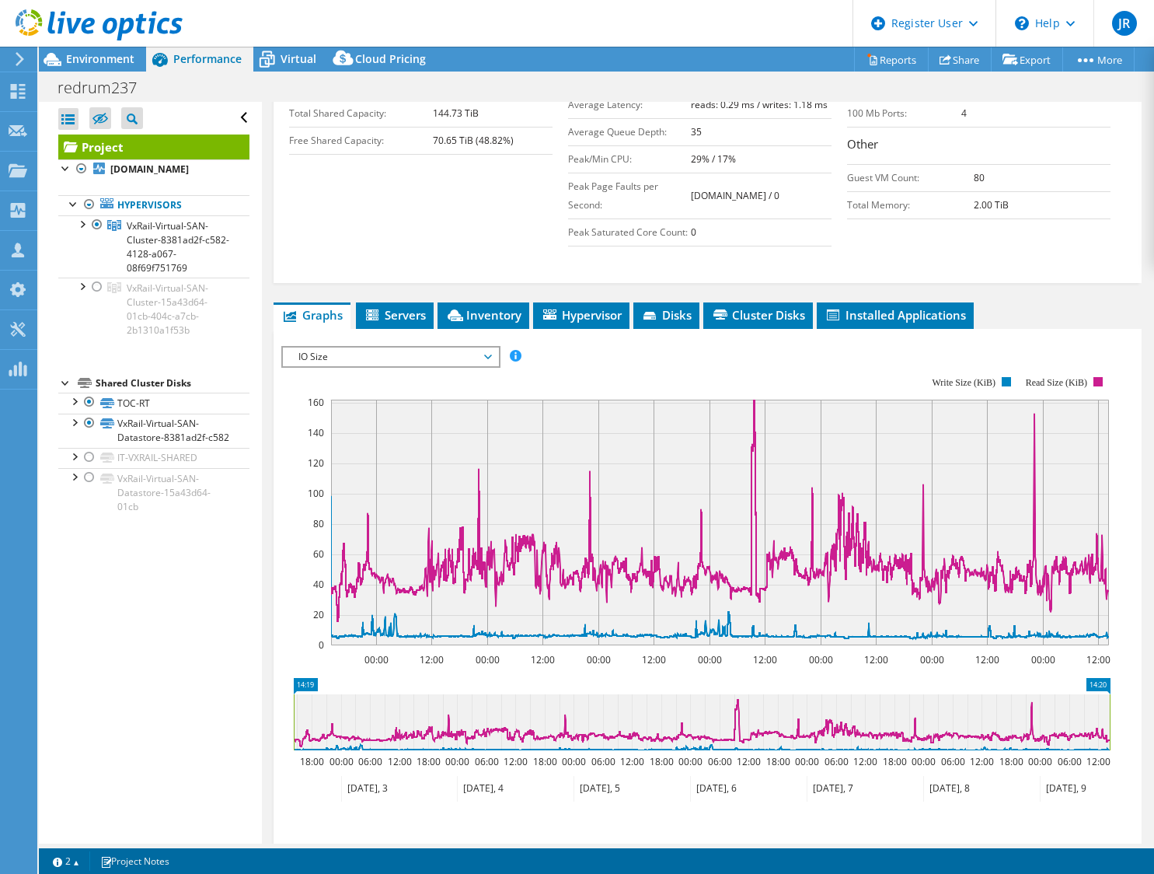
click at [465, 366] on span "IO Size" at bounding box center [391, 356] width 200 height 19
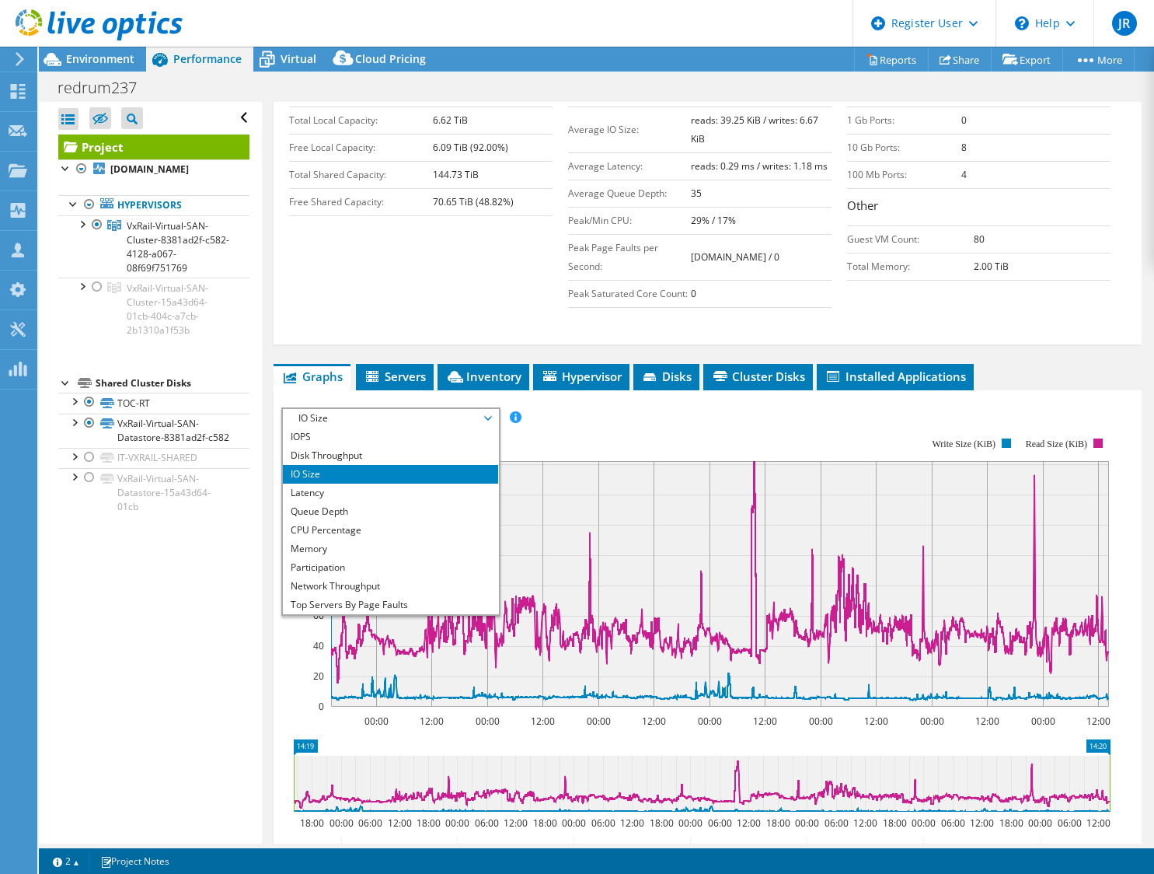
scroll to position [233, 0]
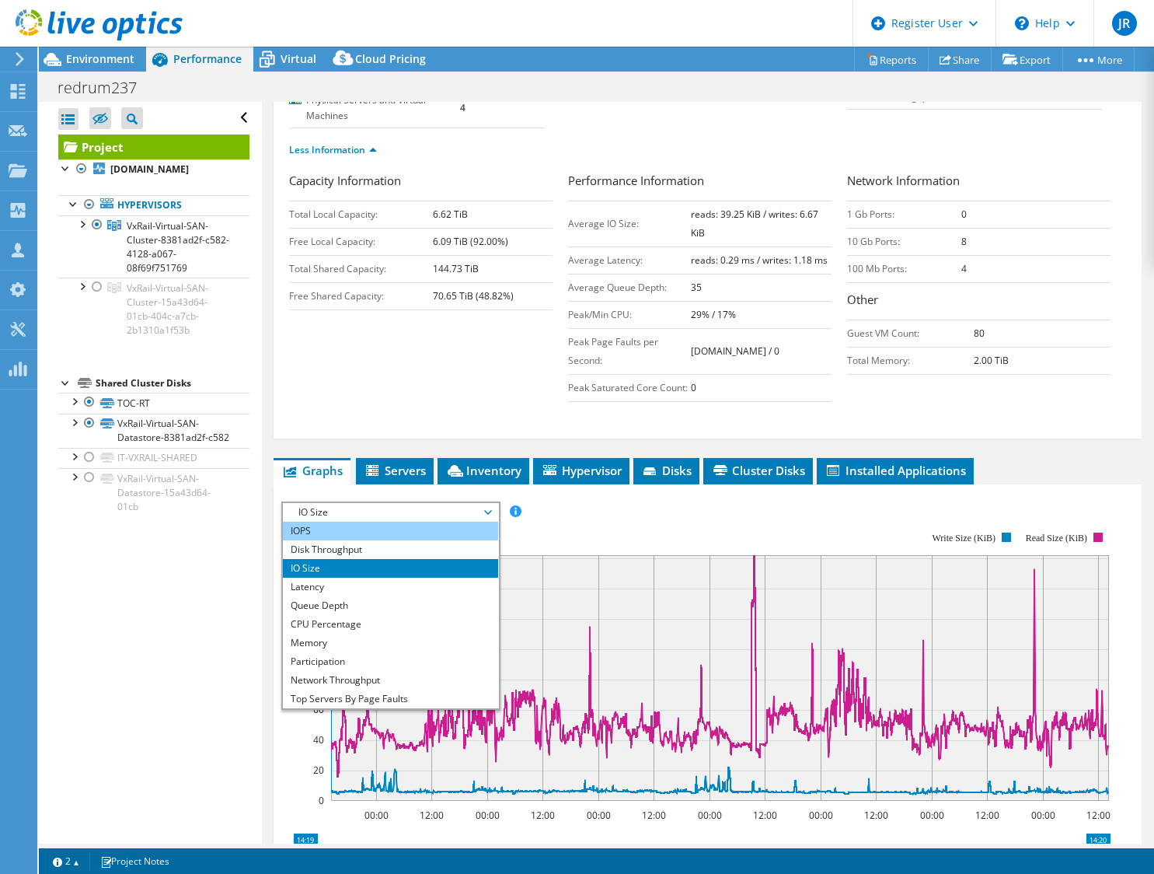
click at [344, 540] on li "IOPS" at bounding box center [390, 530] width 215 height 19
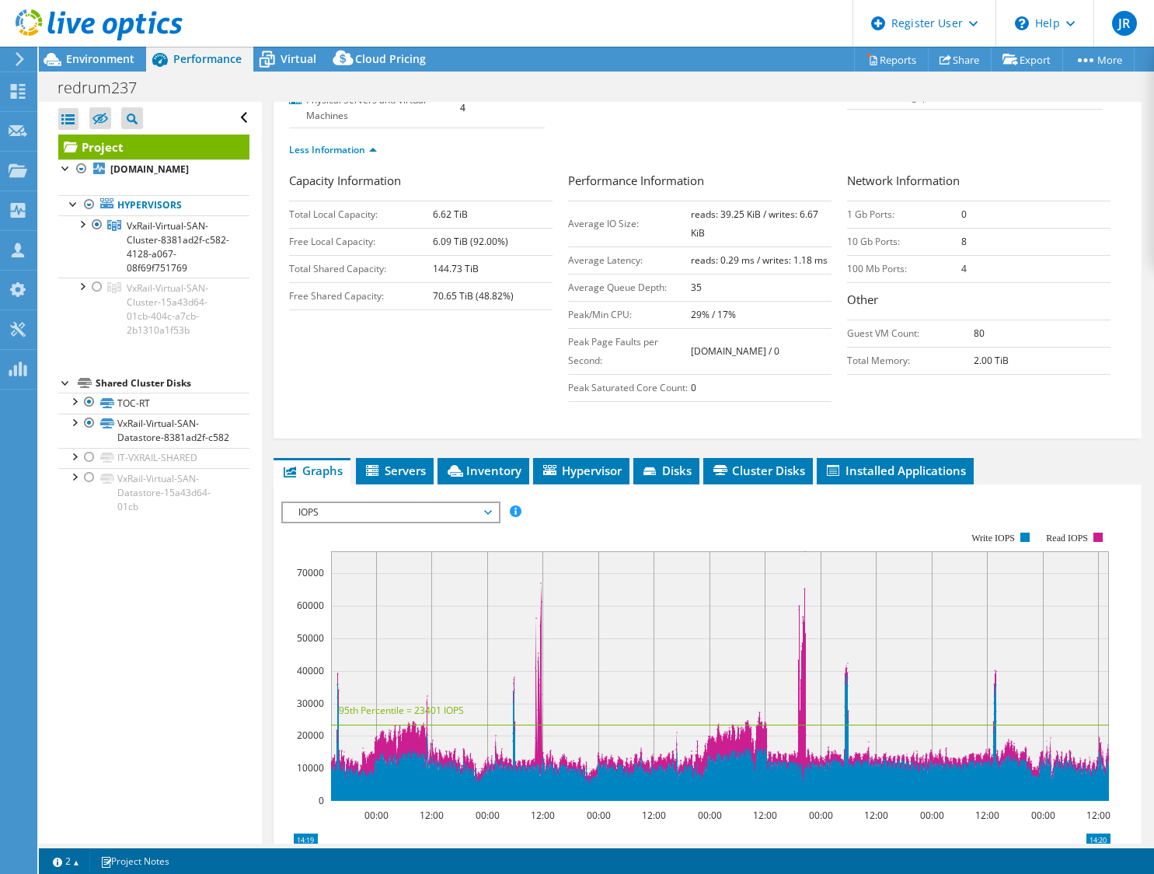
click at [402, 521] on span "IOPS" at bounding box center [391, 512] width 200 height 19
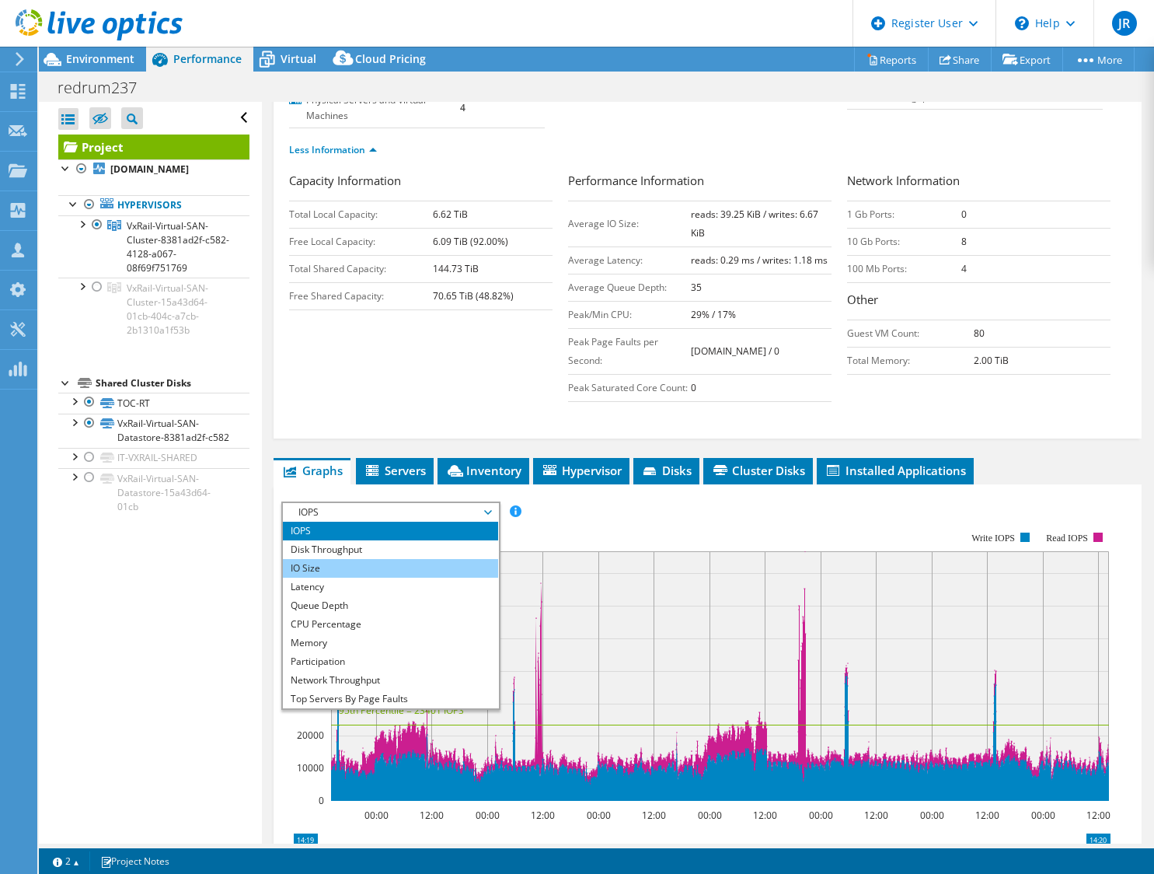
click at [362, 577] on li "IO Size" at bounding box center [390, 568] width 215 height 19
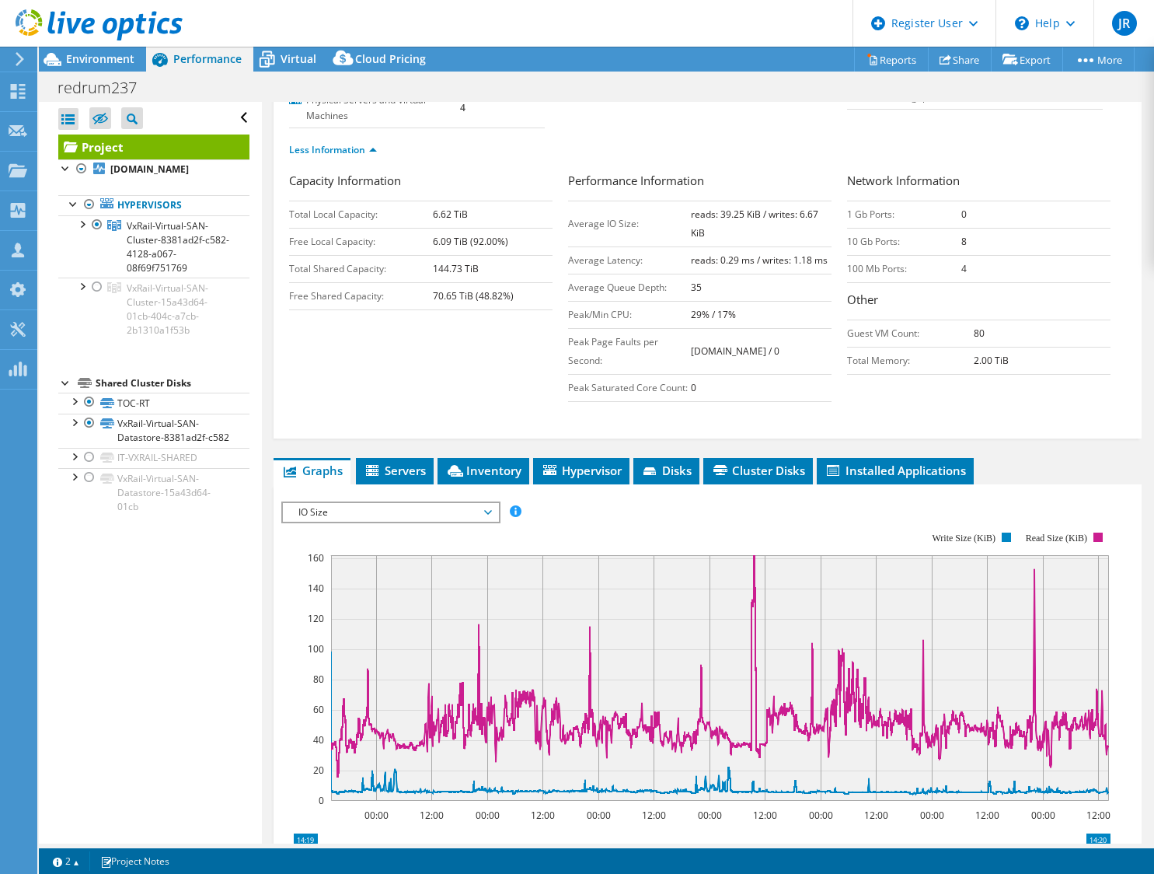
scroll to position [0, 0]
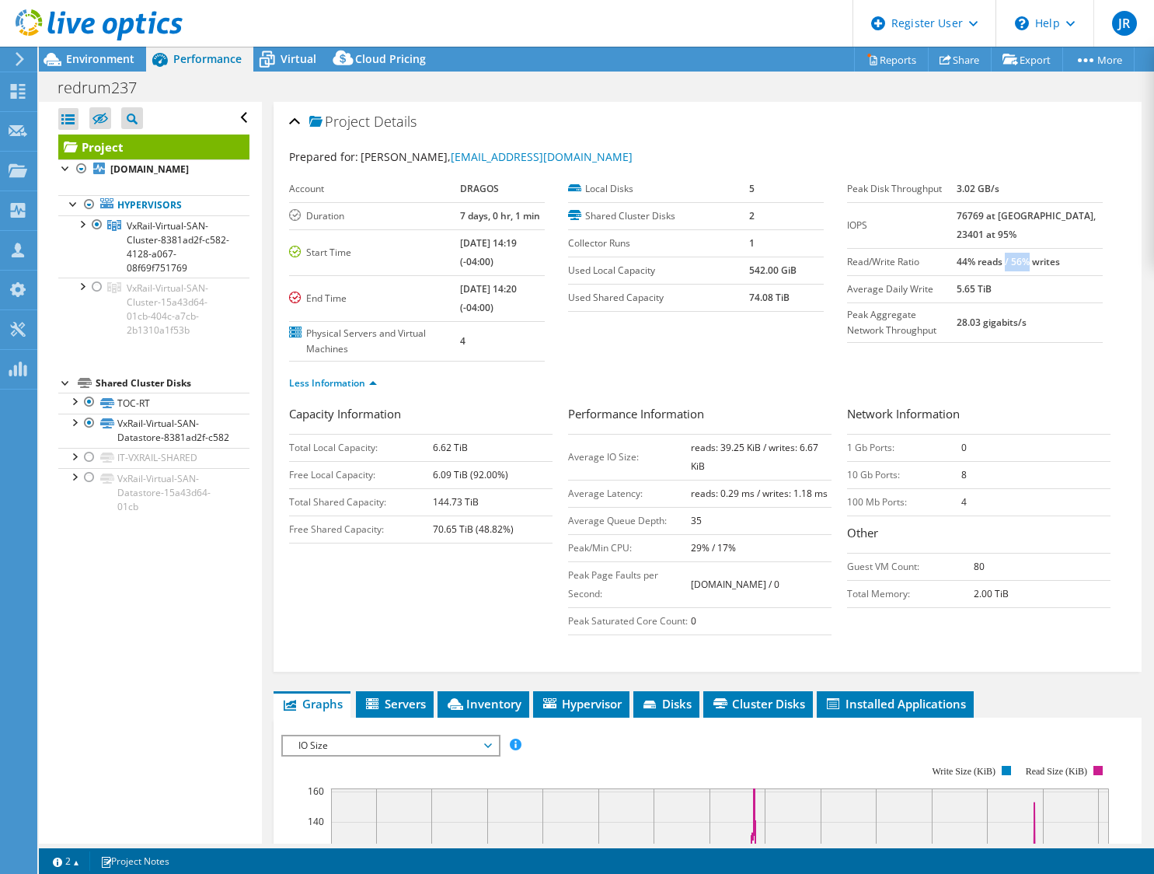
drag, startPoint x: 1035, startPoint y: 262, endPoint x: 1056, endPoint y: 260, distance: 21.0
click at [1056, 260] on b "44% reads / 56% writes" at bounding box center [1008, 261] width 103 height 13
drag, startPoint x: 1056, startPoint y: 260, endPoint x: 1072, endPoint y: 296, distance: 39.0
click at [1072, 296] on td "5.65 TiB" at bounding box center [1030, 288] width 146 height 27
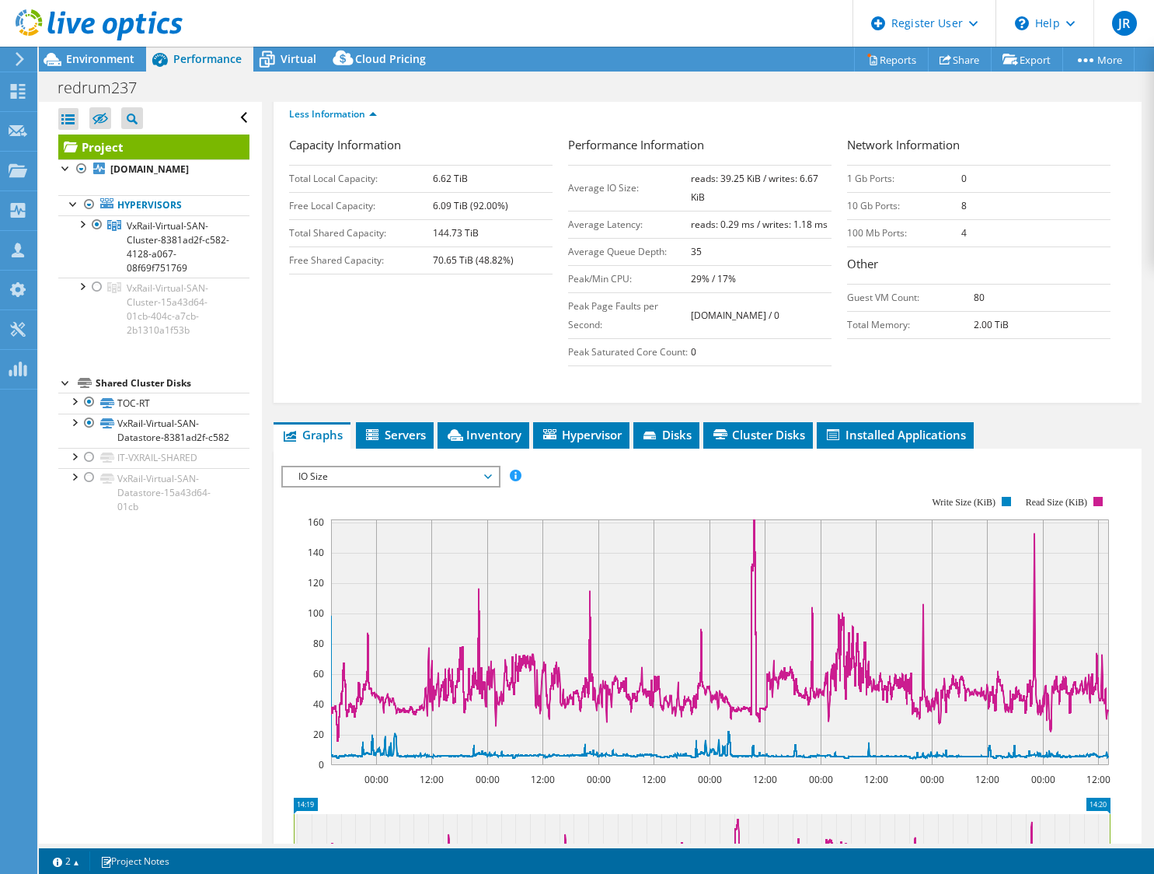
scroll to position [311, 0]
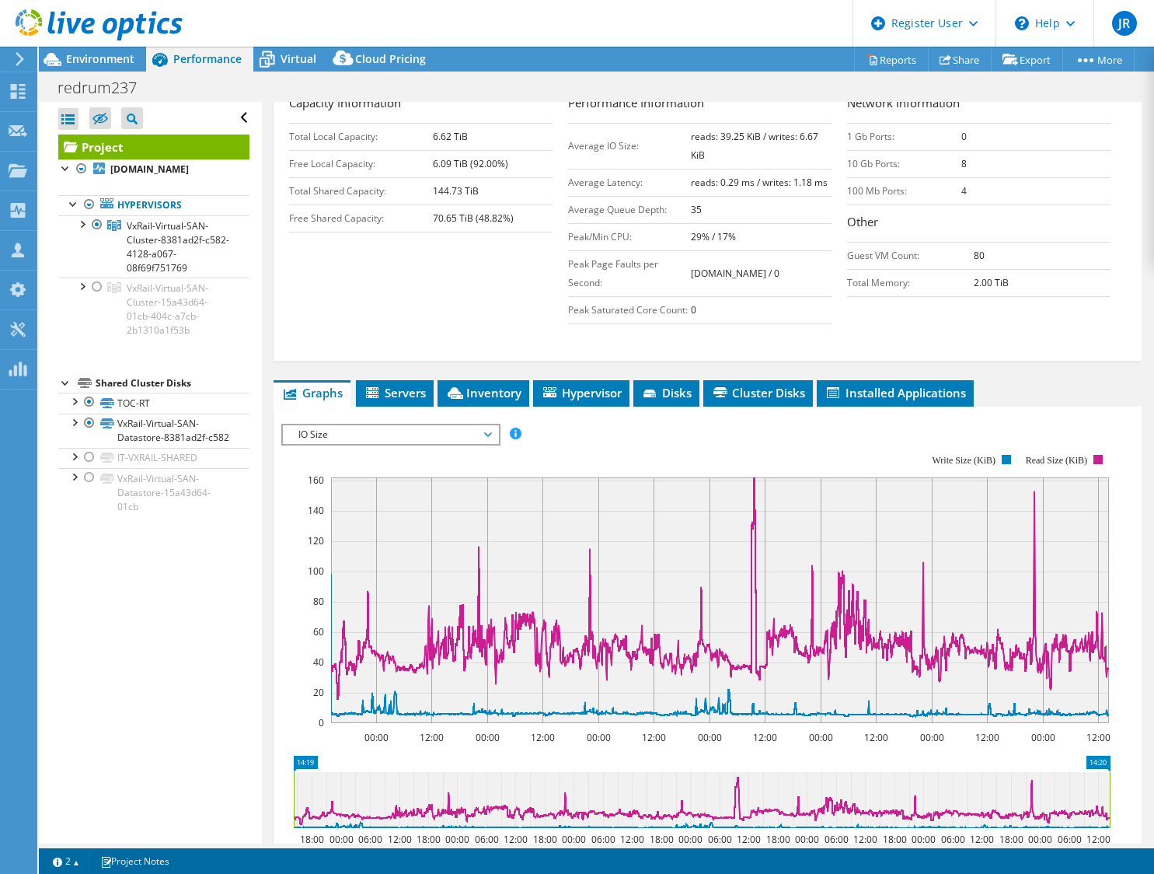
click at [413, 444] on span "IO Size" at bounding box center [391, 434] width 200 height 19
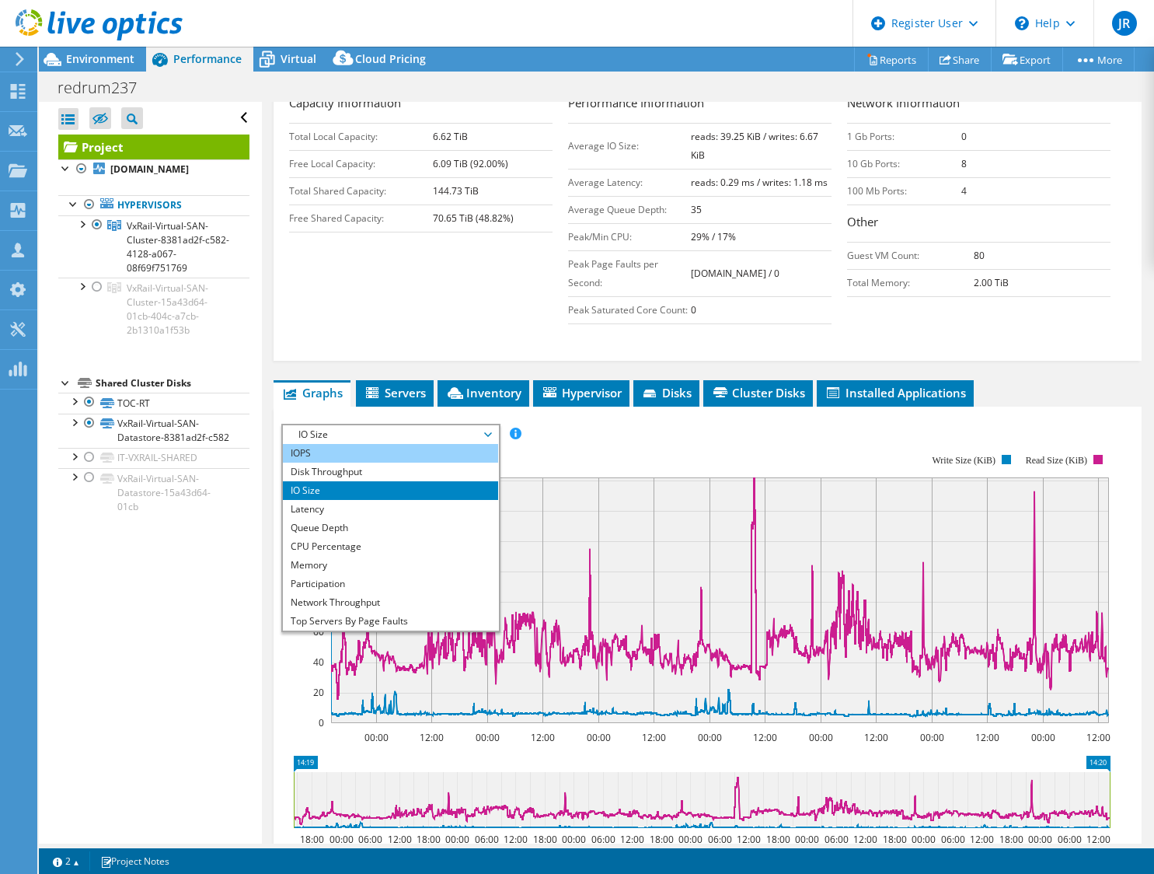
click at [352, 462] on li "IOPS" at bounding box center [390, 453] width 215 height 19
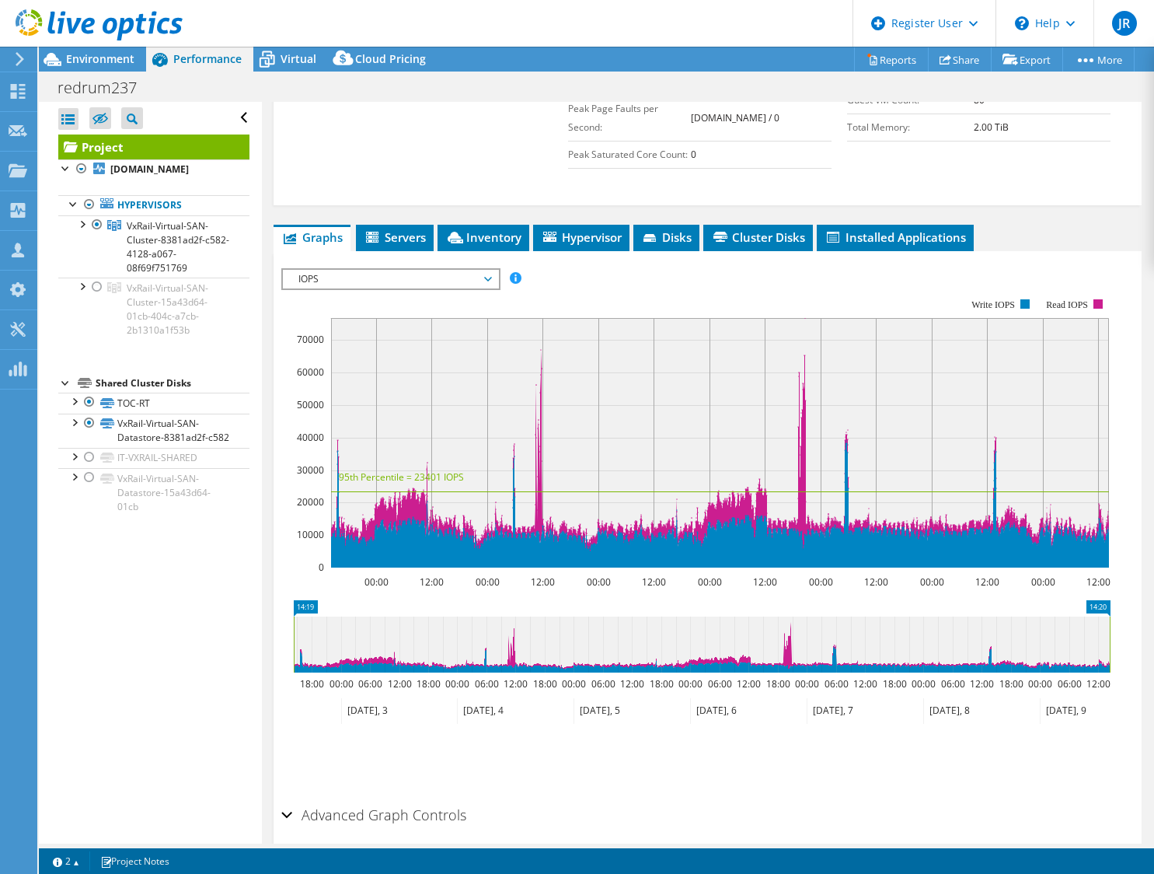
scroll to position [544, 0]
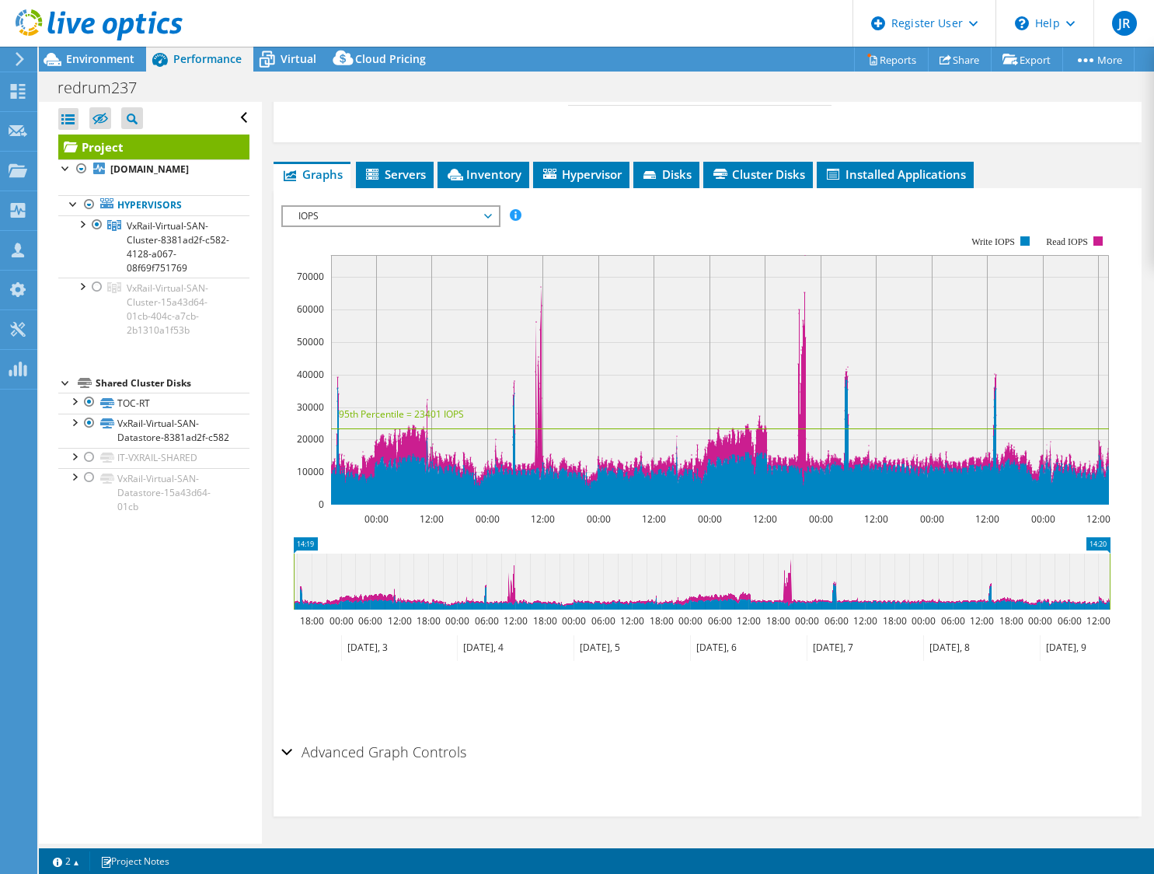
click at [439, 759] on h2 "Advanced Graph Controls" at bounding box center [373, 751] width 185 height 31
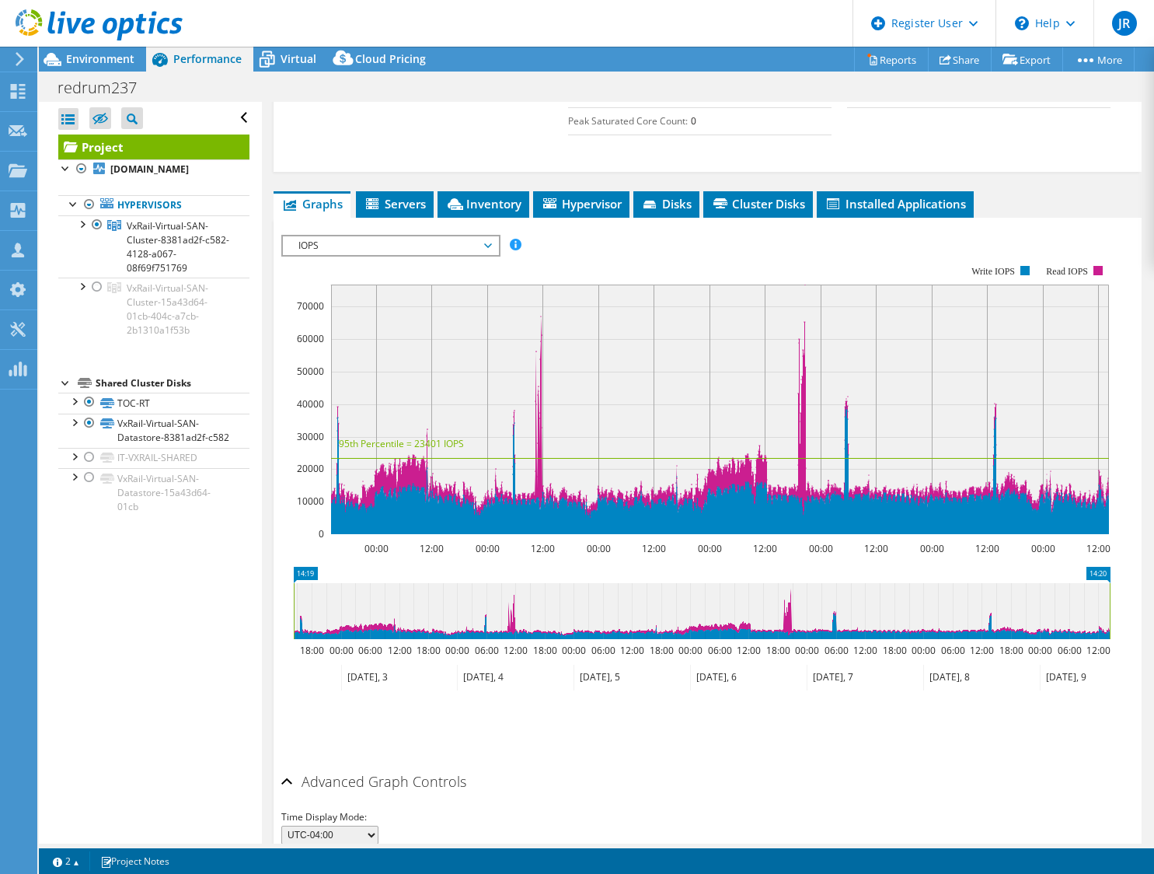
scroll to position [299, 0]
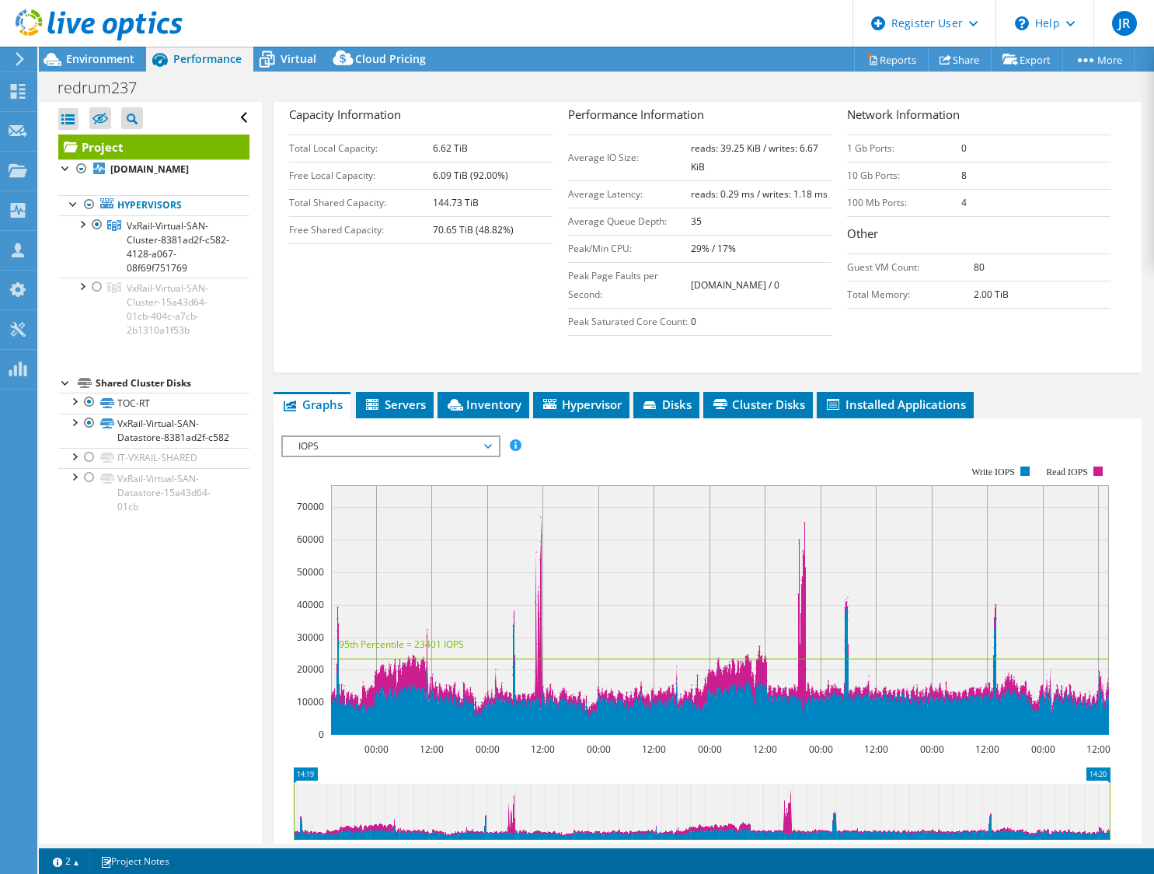
click at [404, 455] on span "IOPS" at bounding box center [391, 446] width 200 height 19
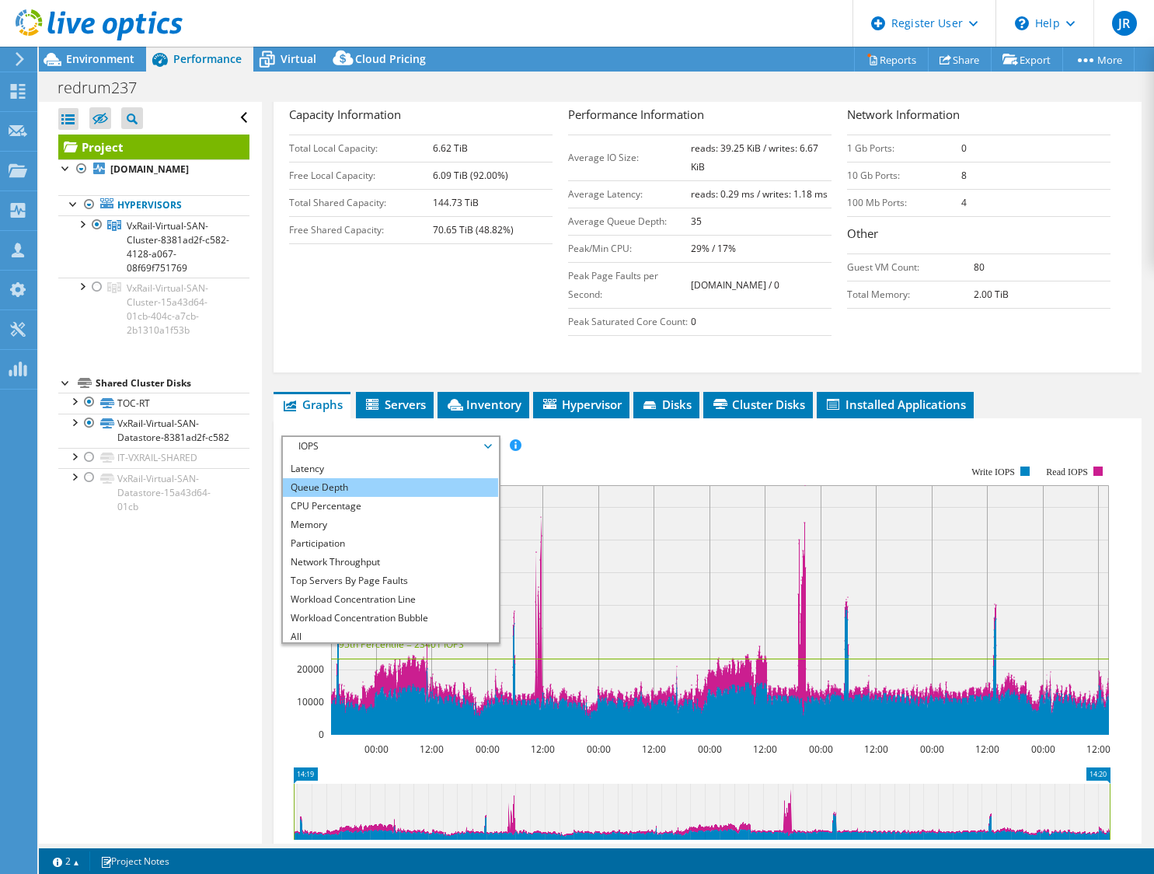
scroll to position [56, 0]
click at [407, 642] on li "All" at bounding box center [390, 632] width 215 height 19
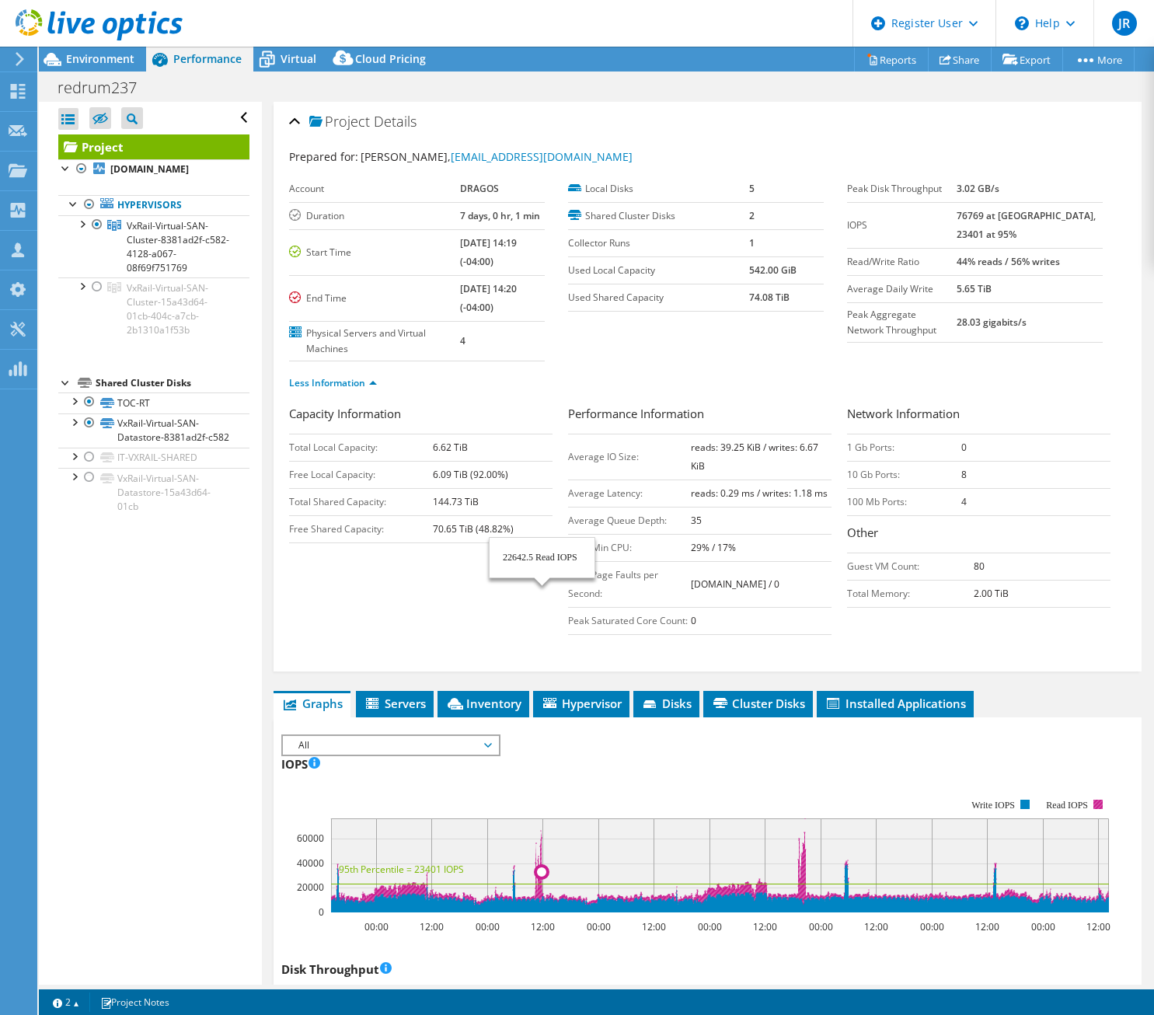
select select "USD"
drag, startPoint x: 983, startPoint y: 216, endPoint x: 1011, endPoint y: 214, distance: 28.1
click at [1011, 214] on b "76769 at [GEOGRAPHIC_DATA], 23401 at 95%" at bounding box center [1026, 225] width 139 height 32
drag, startPoint x: 1011, startPoint y: 214, endPoint x: 1021, endPoint y: 224, distance: 14.3
click at [1021, 224] on td "76769 at [GEOGRAPHIC_DATA], 23401 at 95%" at bounding box center [1030, 225] width 146 height 46
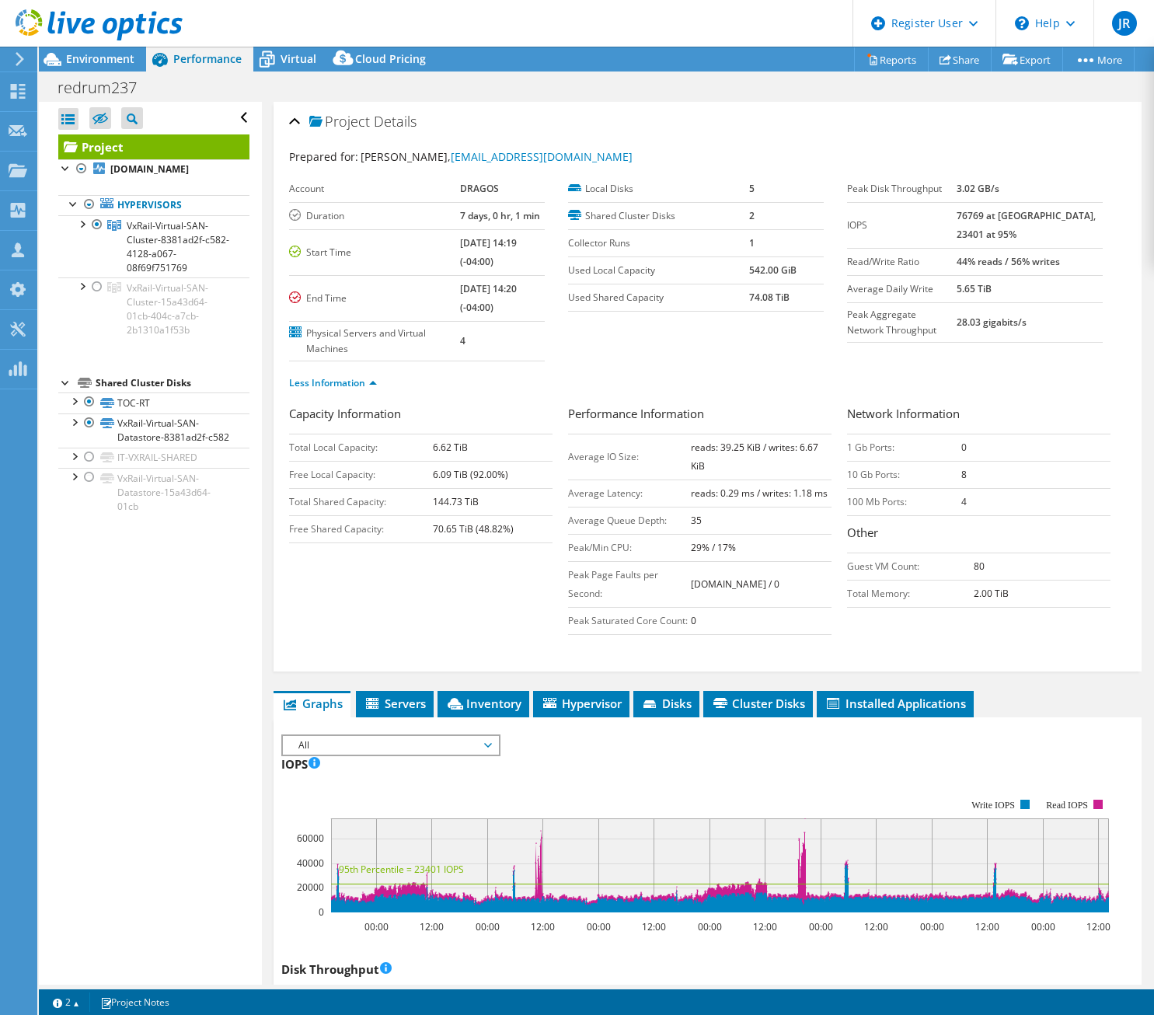
drag, startPoint x: 988, startPoint y: 212, endPoint x: 1020, endPoint y: 215, distance: 31.9
click at [1003, 212] on b "76769 at [GEOGRAPHIC_DATA], 23401 at 95%" at bounding box center [1026, 225] width 139 height 32
drag, startPoint x: 1020, startPoint y: 215, endPoint x: 1058, endPoint y: 215, distance: 38.1
click at [1057, 215] on b "76769 at [GEOGRAPHIC_DATA], 23401 at 95%" at bounding box center [1026, 225] width 139 height 32
drag, startPoint x: 1049, startPoint y: 214, endPoint x: 1068, endPoint y: 214, distance: 18.7
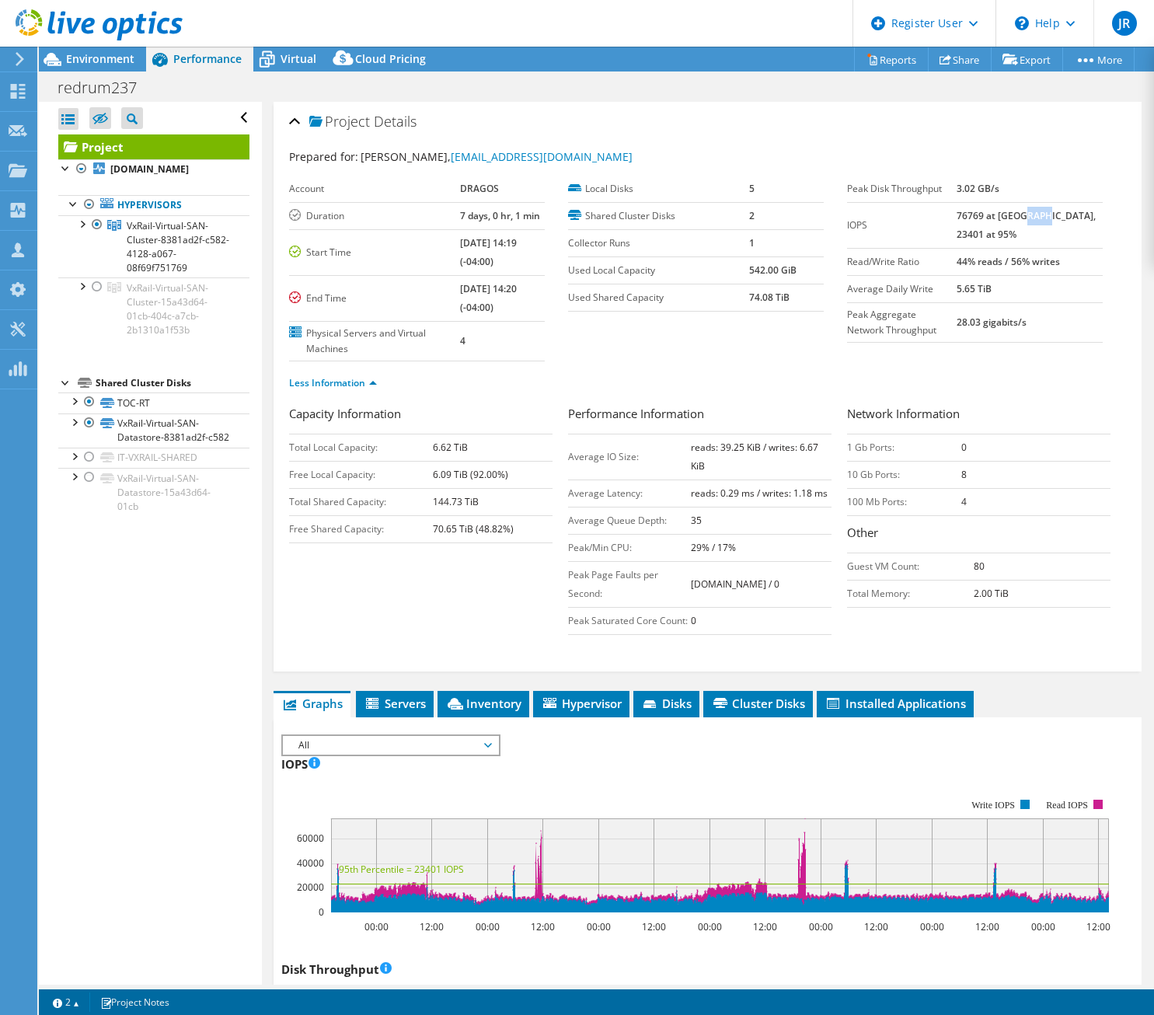
click at [1068, 214] on b "76769 at [GEOGRAPHIC_DATA], 23401 at 95%" at bounding box center [1026, 225] width 139 height 32
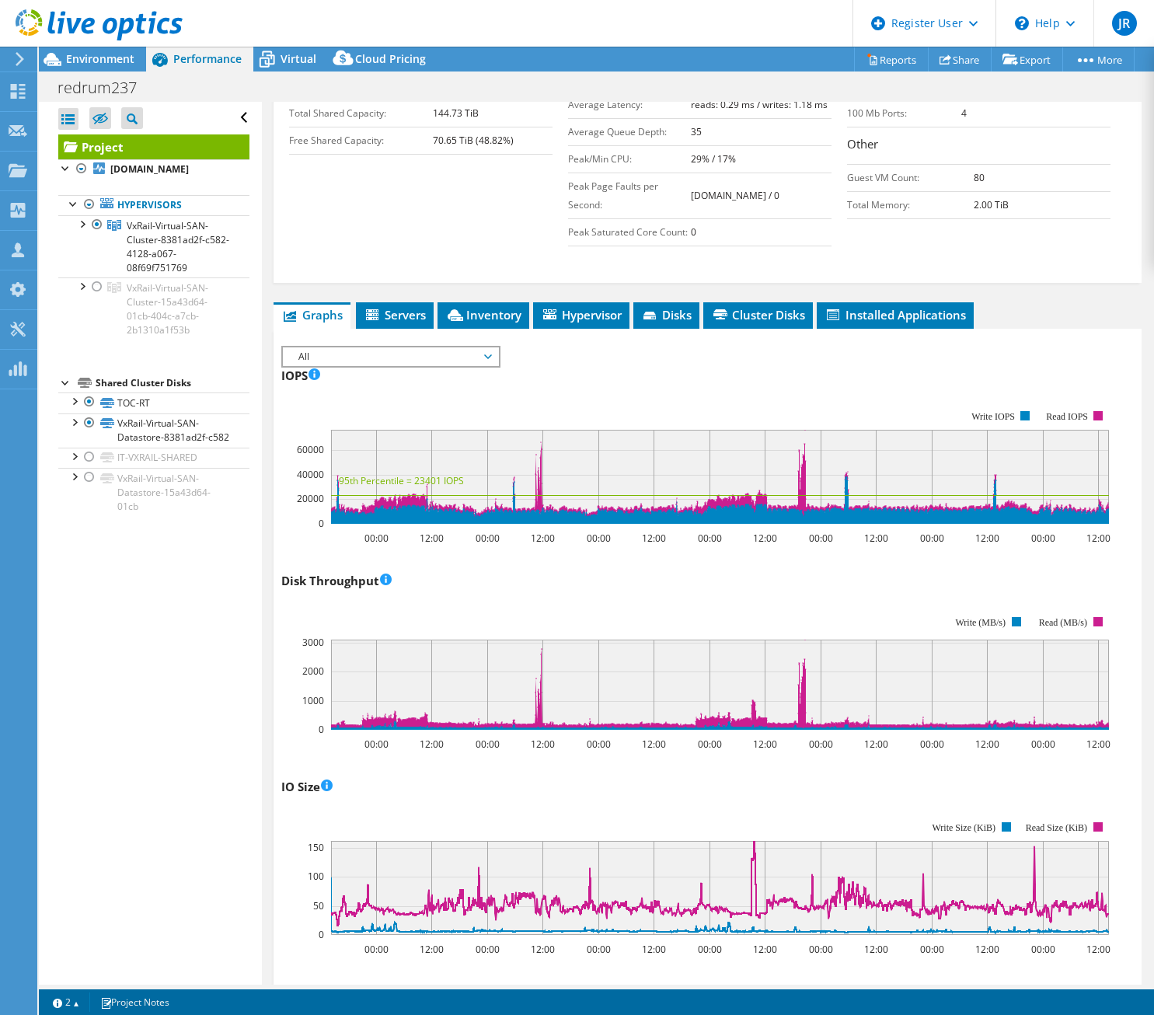
scroll to position [544, 0]
